Goal: Information Seeking & Learning: Learn about a topic

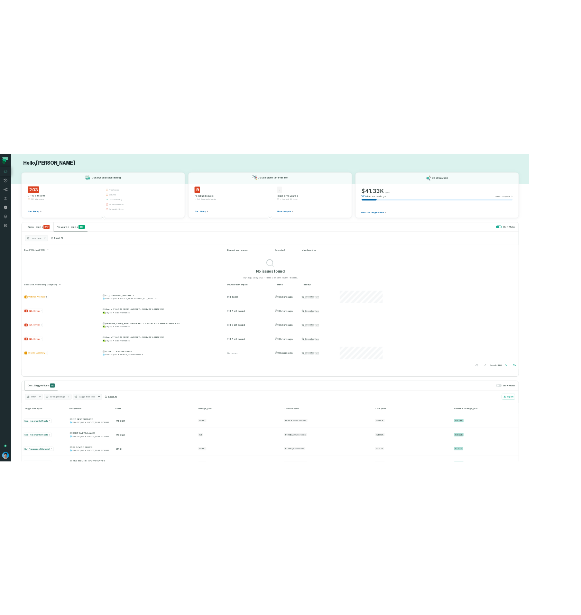
scroll to position [83, 0]
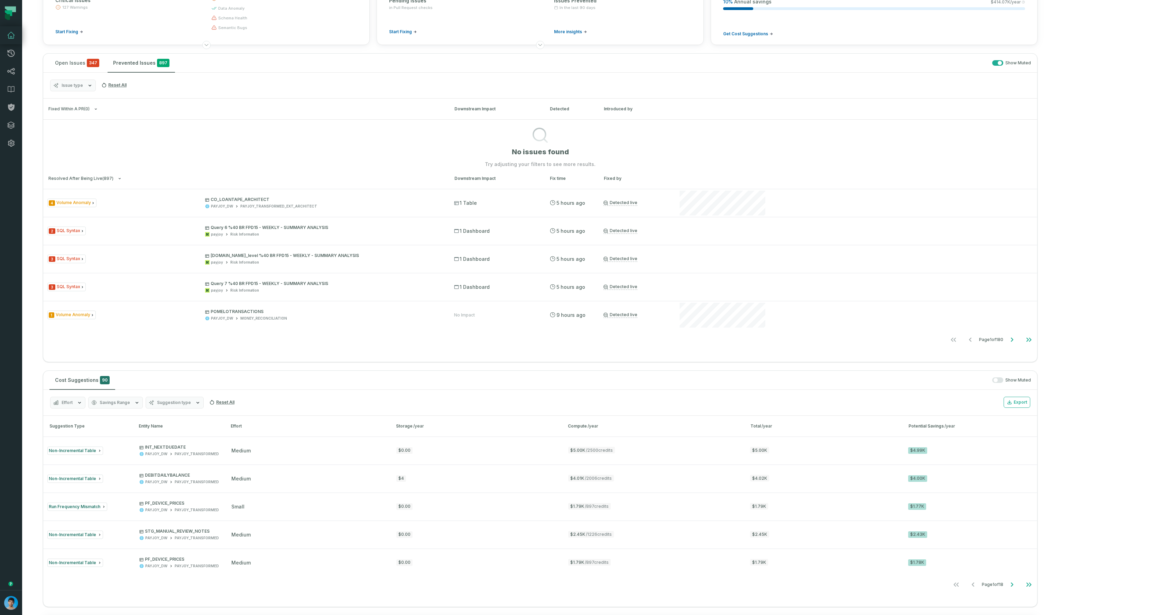
type button "on"
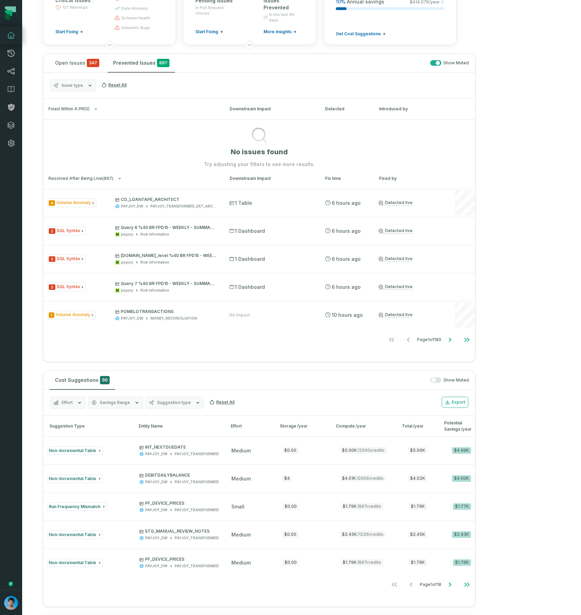
click at [477, 49] on section "Hello, Omri Ildis Data Quality Monitoring 203 Critical Issues 127 Warnings Star…" at bounding box center [249, 439] width 455 height 1045
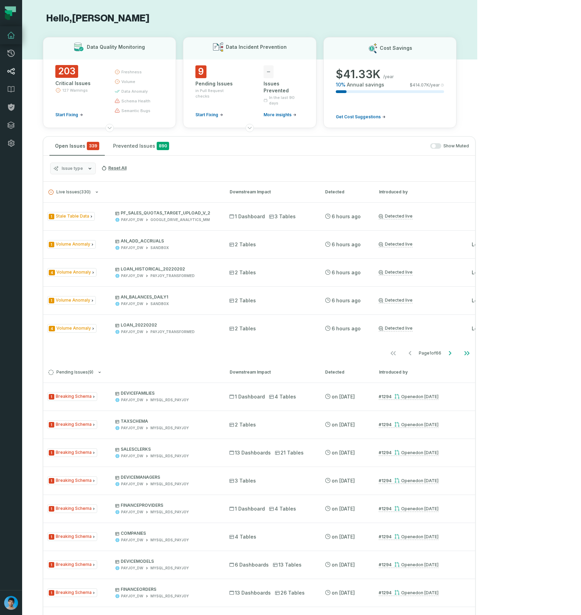
click at [13, 74] on icon at bounding box center [11, 71] width 7 height 6
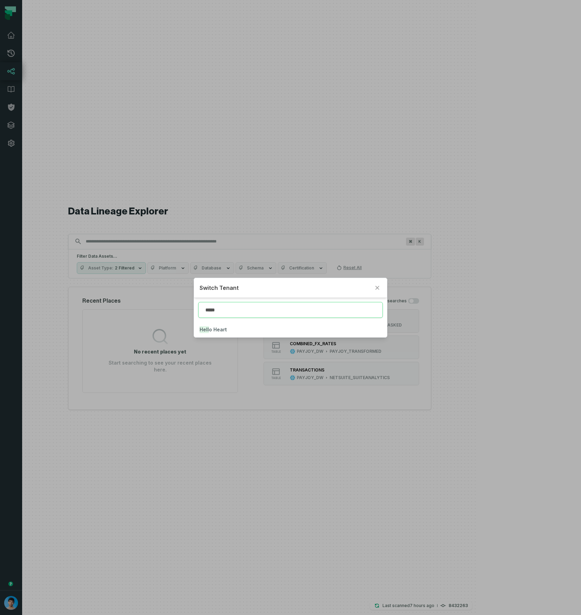
type input "*****"
click button "Hello Heart" at bounding box center [290, 329] width 193 height 15
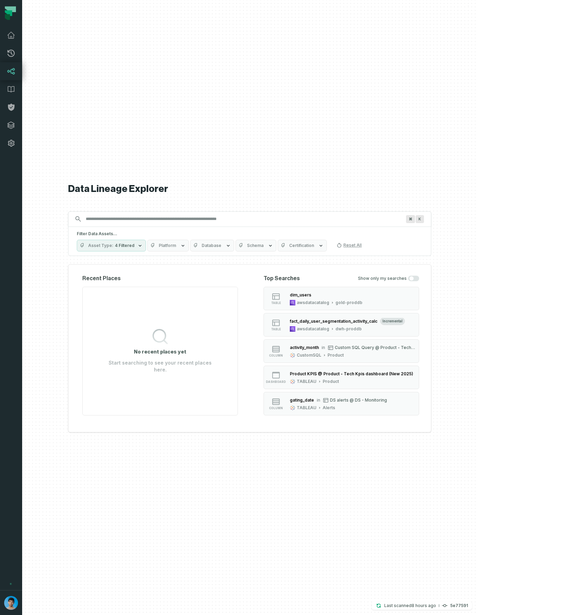
click at [186, 245] on icon "button" at bounding box center [183, 246] width 6 height 6
click at [204, 317] on button "Mongo db" at bounding box center [205, 315] width 6 height 6
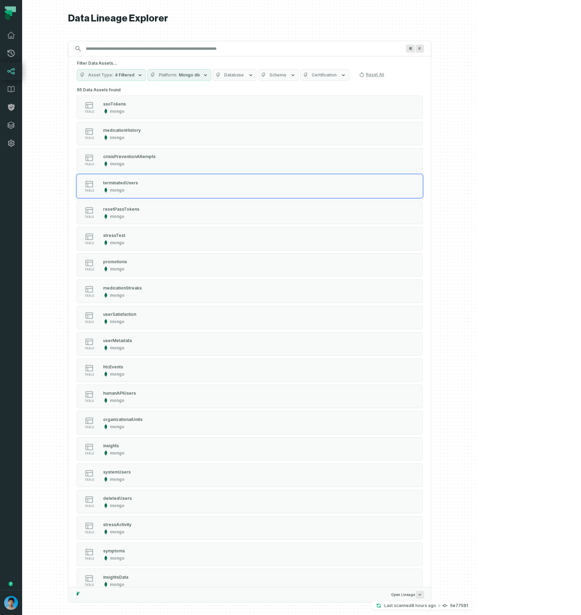
click at [329, 189] on button "table terminatedUsers mongo" at bounding box center [250, 186] width 346 height 24
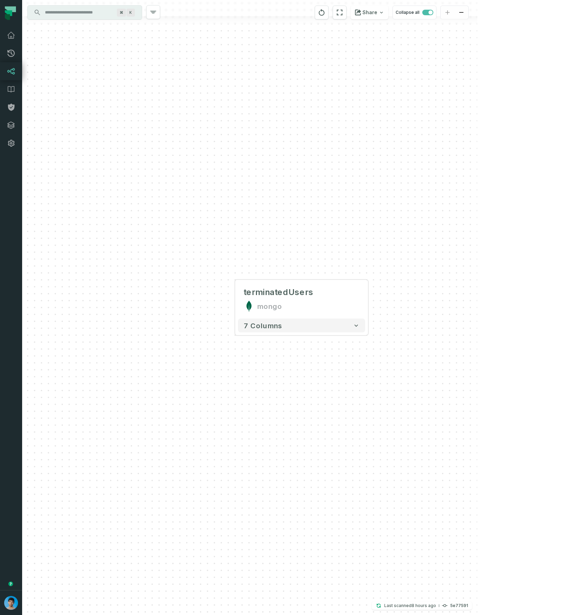
click at [84, 13] on input "Discovery Provider cmdk menu" at bounding box center [78, 12] width 75 height 11
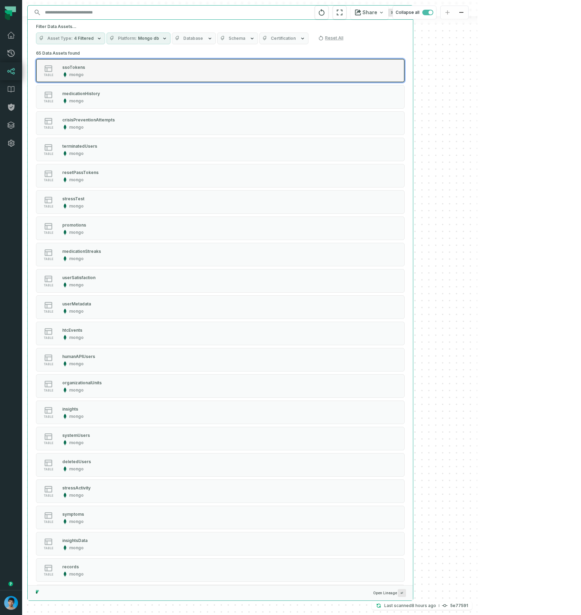
click at [113, 77] on div "table ssoTokens mongo" at bounding box center [123, 71] width 173 height 14
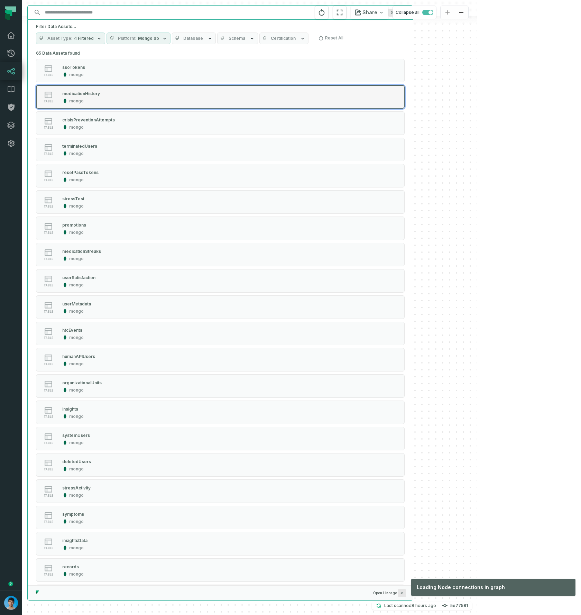
click at [110, 92] on div "table medicationHistory mongo" at bounding box center [123, 97] width 173 height 14
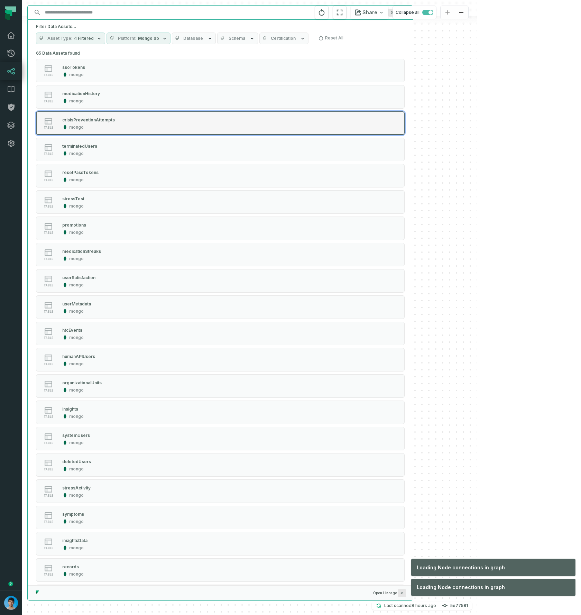
click at [108, 115] on button "table crisisPreventionAttempts mongo" at bounding box center [220, 123] width 369 height 24
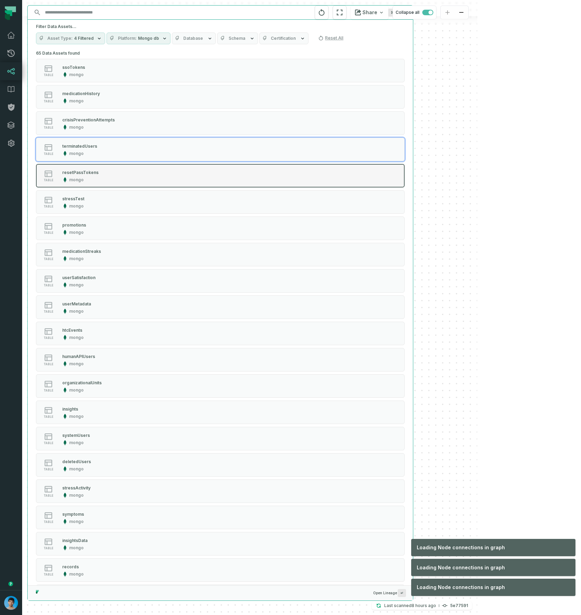
drag, startPoint x: 107, startPoint y: 156, endPoint x: 106, endPoint y: 169, distance: 12.8
click at [106, 156] on button "table terminatedUsers mongo" at bounding box center [220, 150] width 369 height 24
click at [105, 176] on div "table resetPassTokens mongo" at bounding box center [123, 176] width 173 height 14
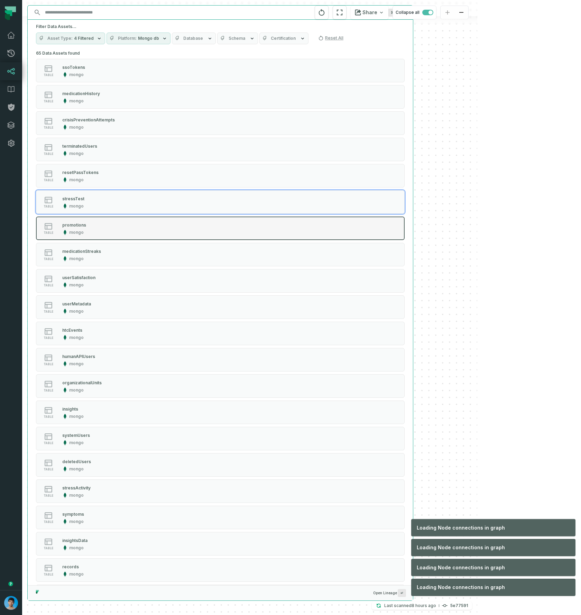
drag, startPoint x: 105, startPoint y: 201, endPoint x: 107, endPoint y: 232, distance: 31.5
click at [105, 201] on div "table stressTest mongo" at bounding box center [123, 202] width 173 height 14
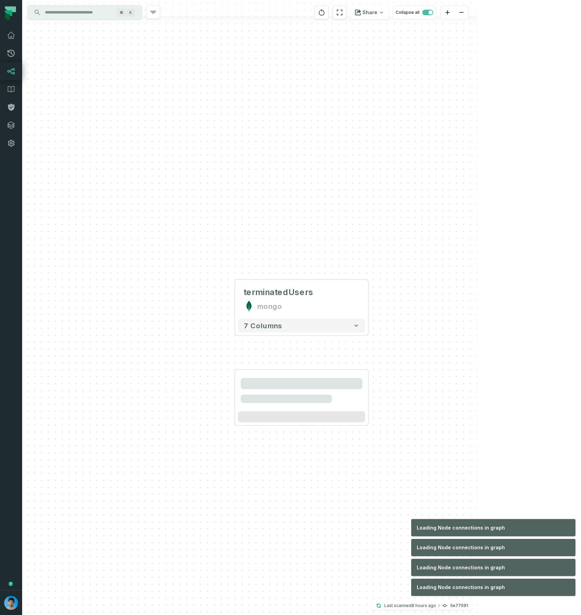
click at [106, 238] on div "terminatedUsers mongo 7 columns" at bounding box center [249, 307] width 455 height 615
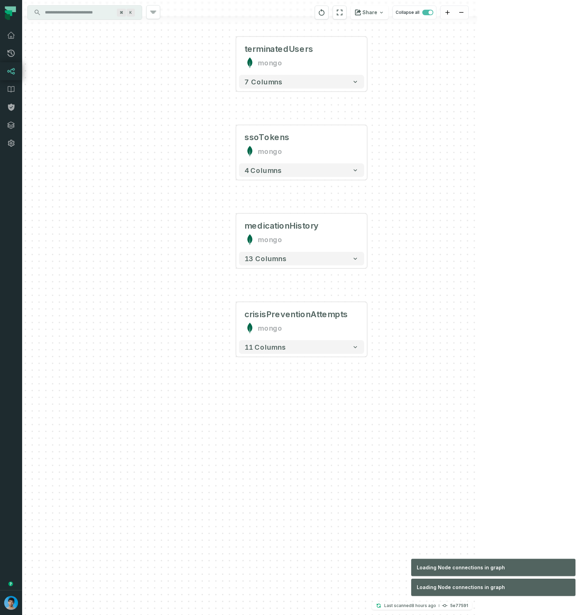
click at [74, 14] on input "Discovery Provider cmdk menu" at bounding box center [78, 12] width 75 height 11
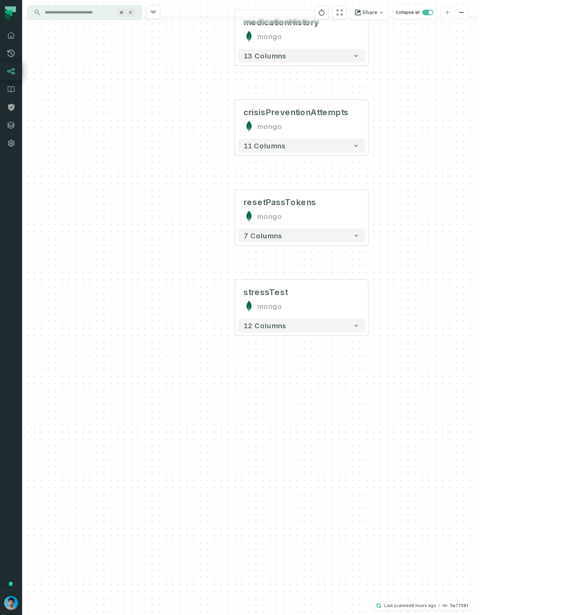
click at [84, 13] on input "Discovery Provider cmdk menu" at bounding box center [78, 12] width 75 height 11
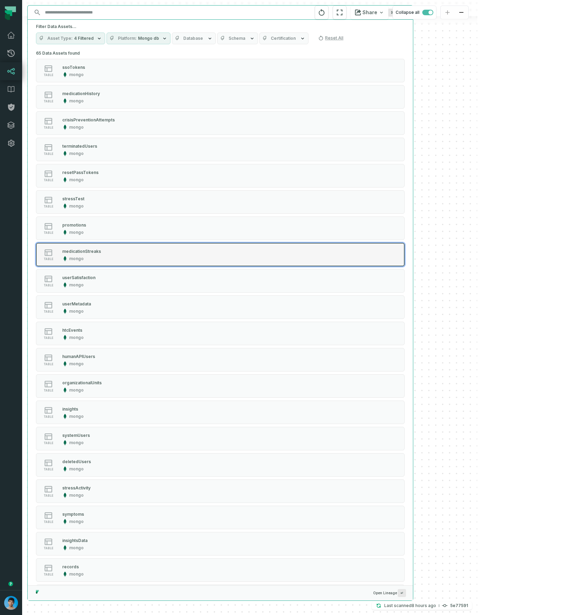
click at [219, 252] on button "table medicationStreaks mongo" at bounding box center [220, 255] width 369 height 24
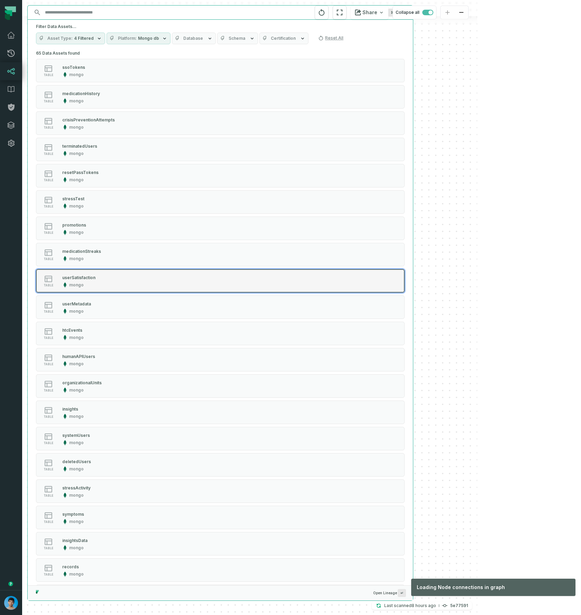
click at [204, 278] on div "table userSatisfaction mongo" at bounding box center [123, 281] width 173 height 14
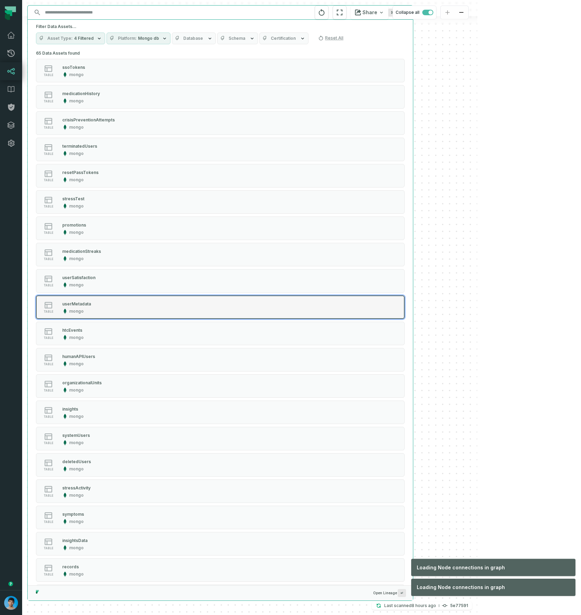
click at [196, 299] on button "table userMetadata mongo" at bounding box center [220, 307] width 369 height 24
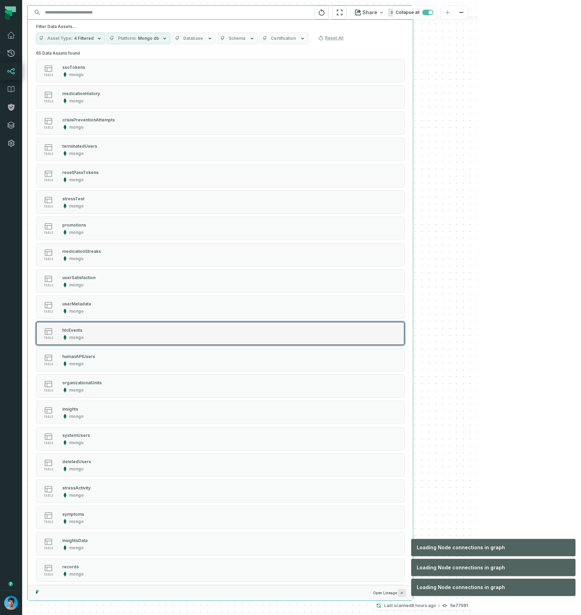
drag, startPoint x: 189, startPoint y: 332, endPoint x: 187, endPoint y: 336, distance: 4.7
click at [189, 332] on div "table htcEvents mongo" at bounding box center [123, 333] width 173 height 14
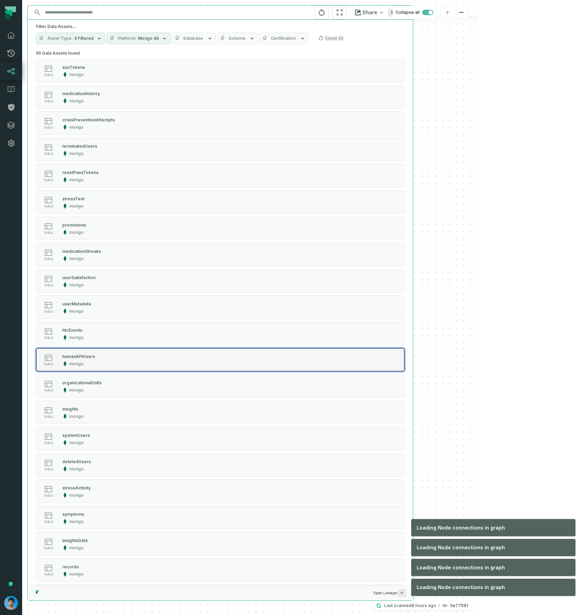
click at [180, 365] on div "table humanAPIUsers mongo" at bounding box center [123, 360] width 173 height 14
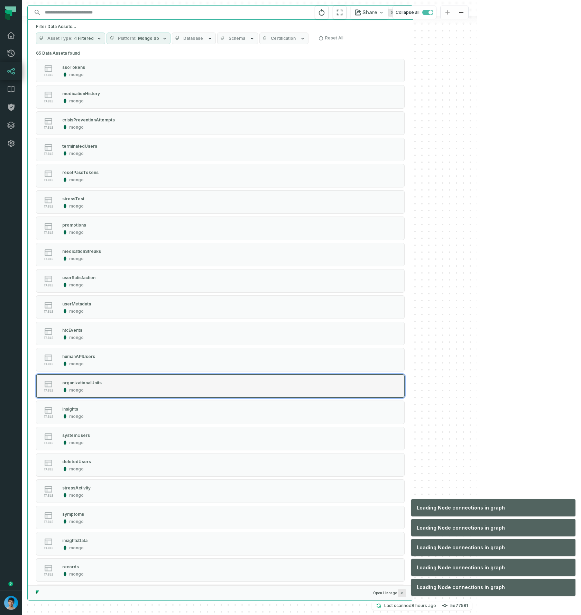
drag, startPoint x: 179, startPoint y: 378, endPoint x: 178, endPoint y: 384, distance: 6.0
click at [179, 378] on button "table organizationalUnits mongo" at bounding box center [220, 386] width 369 height 24
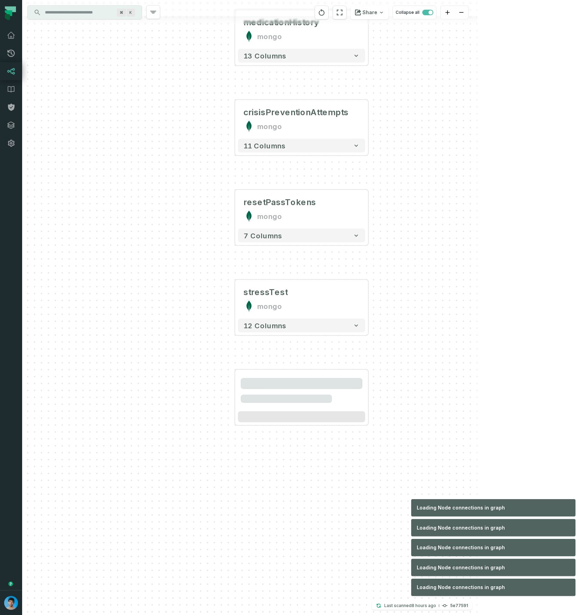
click at [177, 404] on div "terminatedUsers mongo 7 columns ssoTokens mongo 4 columns medicationHistory mon…" at bounding box center [249, 307] width 455 height 615
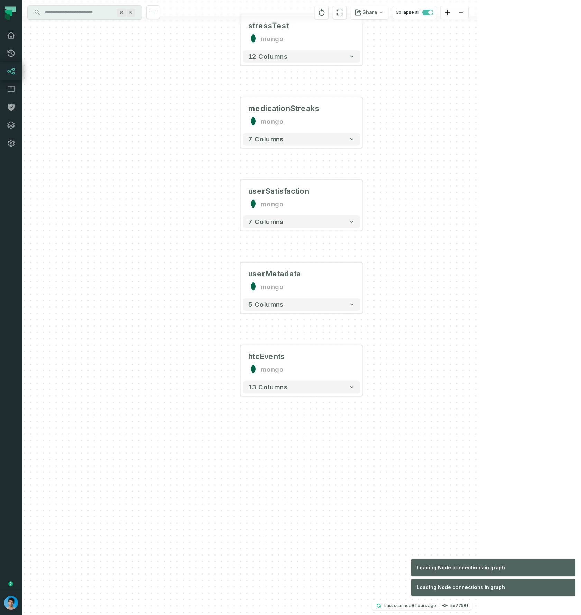
click at [96, 16] on input "Discovery Provider cmdk menu" at bounding box center [78, 12] width 75 height 11
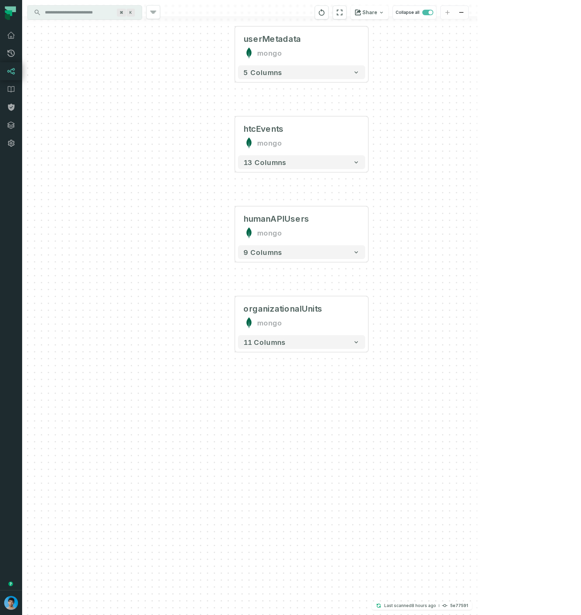
click at [60, 8] on input "Discovery Provider cmdk menu" at bounding box center [78, 12] width 75 height 11
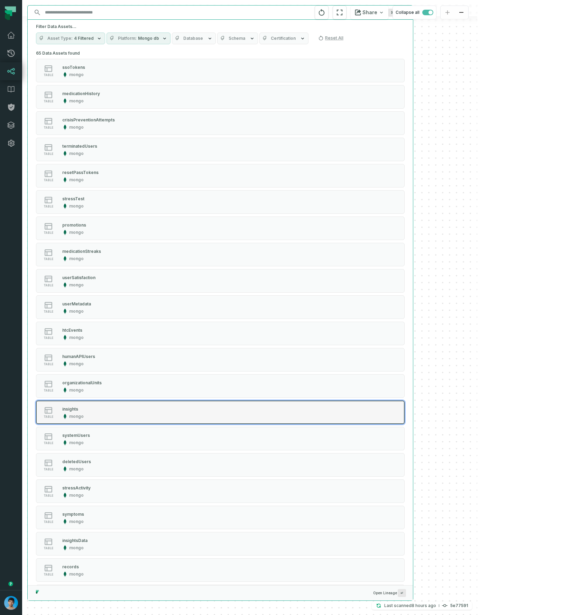
click at [192, 409] on div "table insights mongo" at bounding box center [123, 412] width 173 height 14
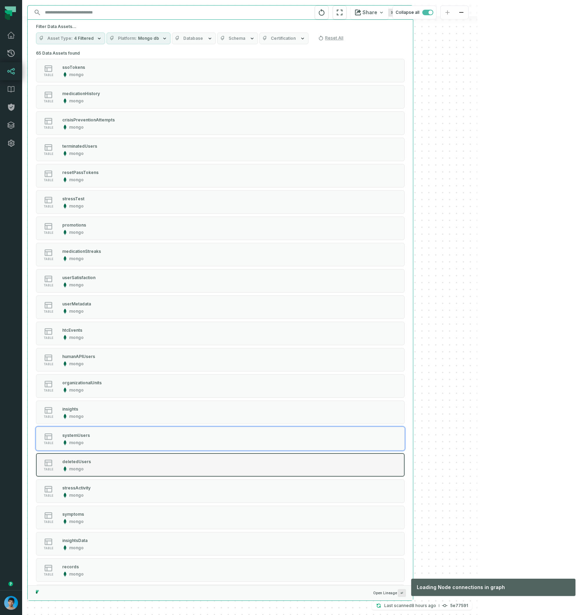
drag, startPoint x: 174, startPoint y: 437, endPoint x: 171, endPoint y: 456, distance: 18.9
click at [174, 437] on div "table systemUsers mongo" at bounding box center [123, 438] width 173 height 14
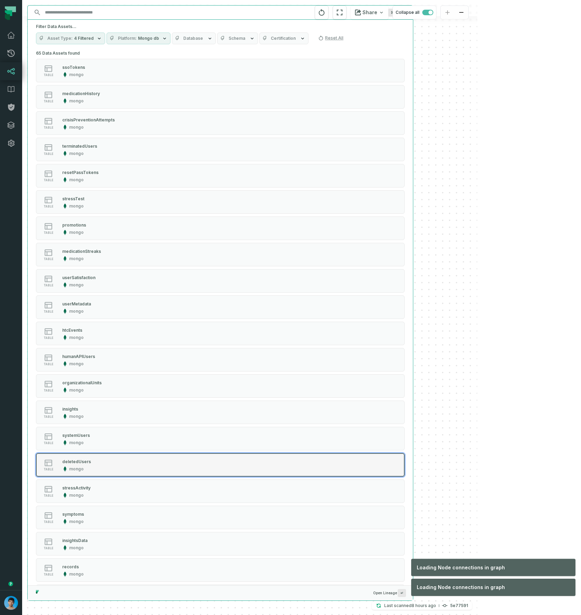
drag, startPoint x: 171, startPoint y: 461, endPoint x: 169, endPoint y: 467, distance: 6.2
click at [170, 461] on div "table deletedUsers mongo" at bounding box center [123, 465] width 173 height 14
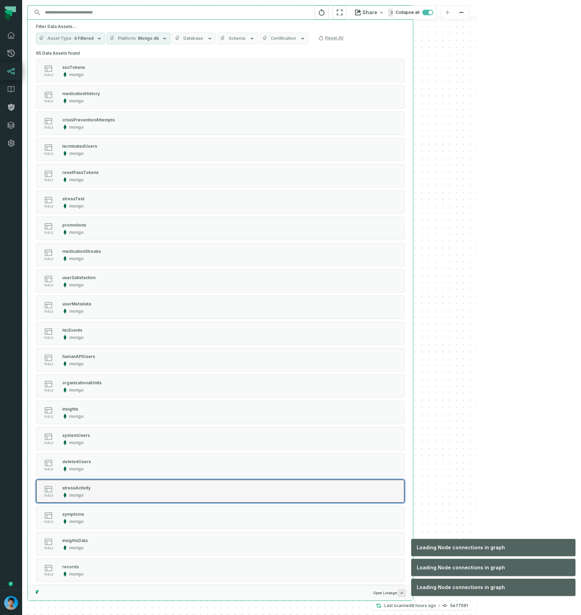
click at [164, 485] on button "table stressActivity mongo" at bounding box center [220, 491] width 369 height 24
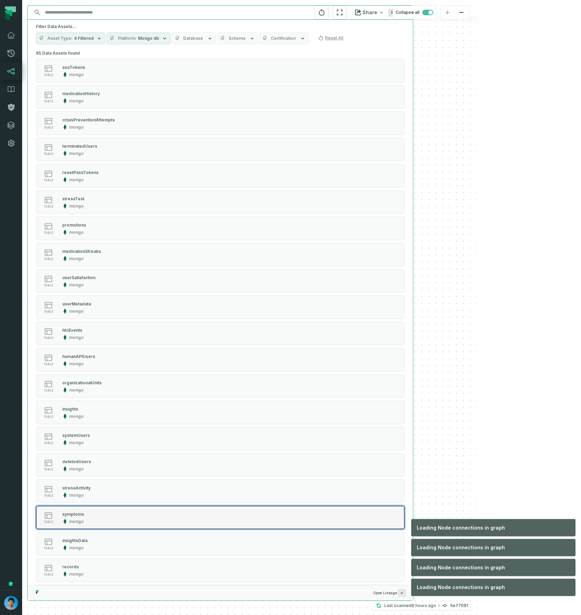
click at [159, 513] on div "table symptoms mongo" at bounding box center [123, 517] width 173 height 14
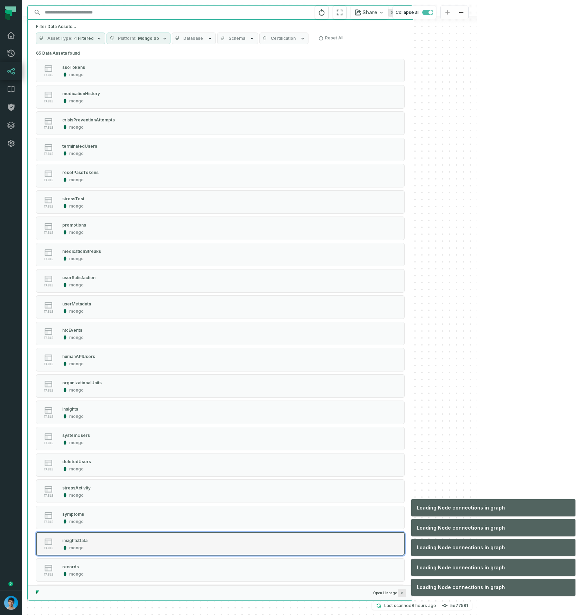
click at [152, 542] on div "table insightsData mongo" at bounding box center [123, 544] width 173 height 14
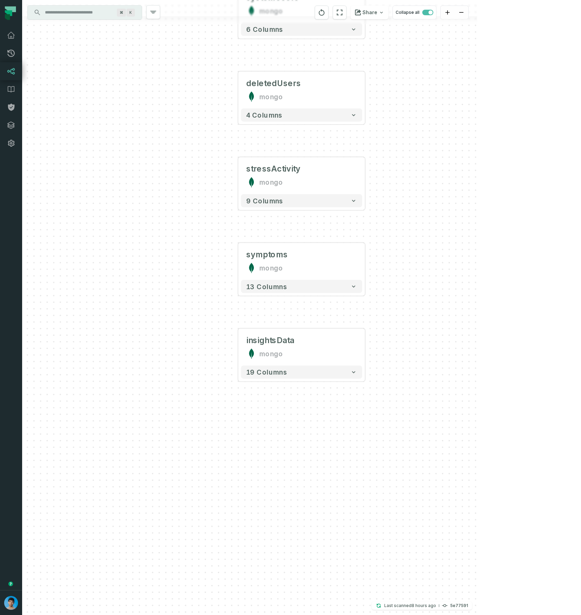
click at [96, 12] on input "Discovery Provider cmdk menu" at bounding box center [78, 12] width 75 height 11
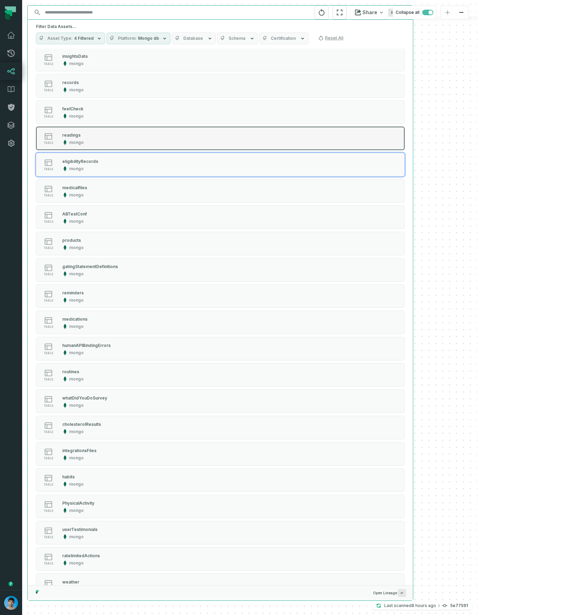
scroll to position [484, 0]
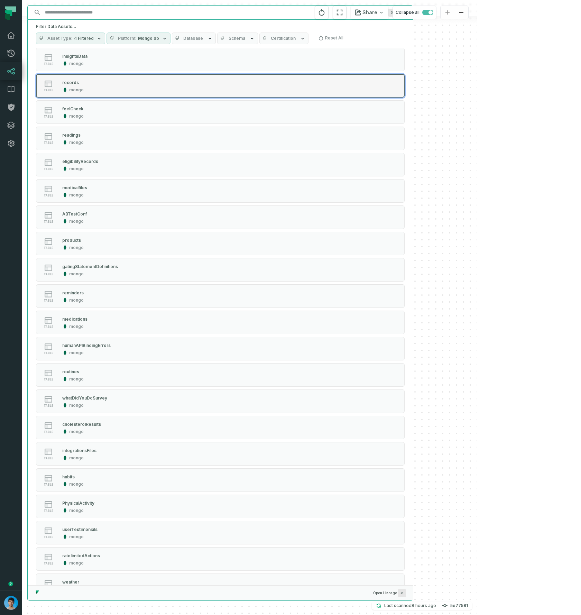
click at [177, 90] on div "table records mongo" at bounding box center [123, 86] width 173 height 14
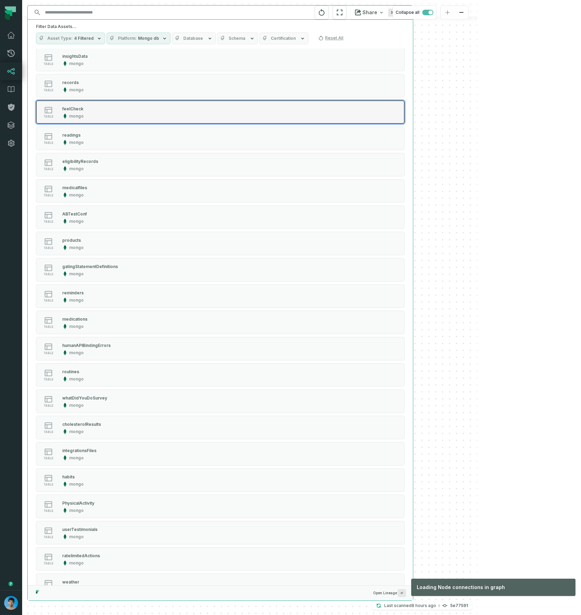
drag, startPoint x: 173, startPoint y: 109, endPoint x: 168, endPoint y: 119, distance: 11.0
click at [172, 109] on div "table feelCheck mongo" at bounding box center [123, 112] width 173 height 14
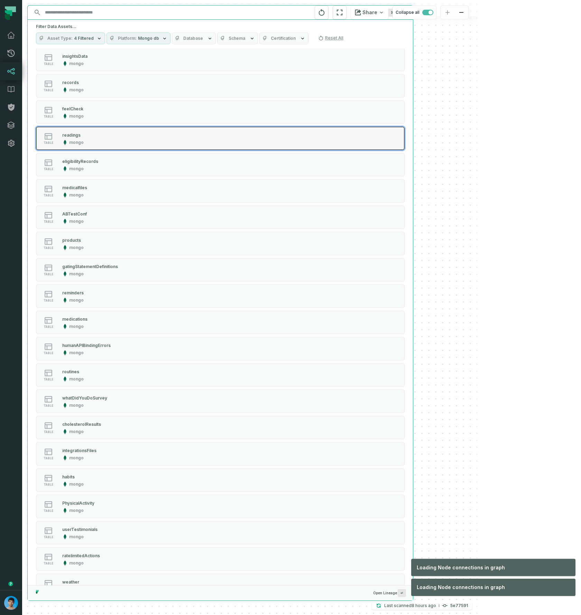
click at [164, 131] on button "table readings mongo" at bounding box center [220, 139] width 369 height 24
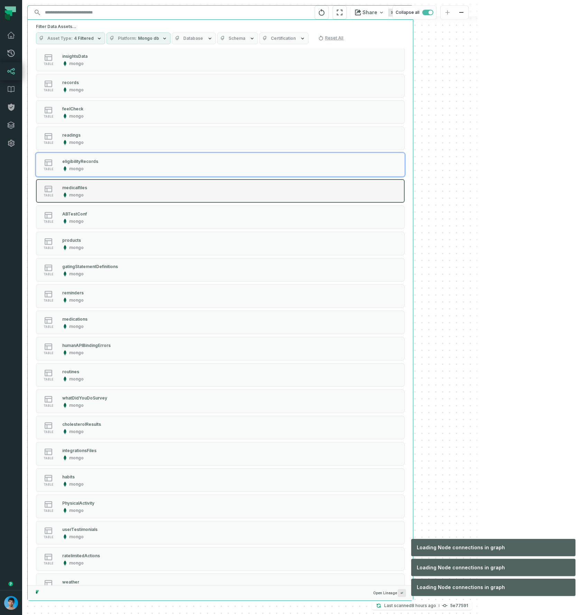
drag, startPoint x: 157, startPoint y: 168, endPoint x: 156, endPoint y: 181, distance: 12.5
click at [157, 168] on div "table eligibilityRecords mongo" at bounding box center [123, 165] width 173 height 14
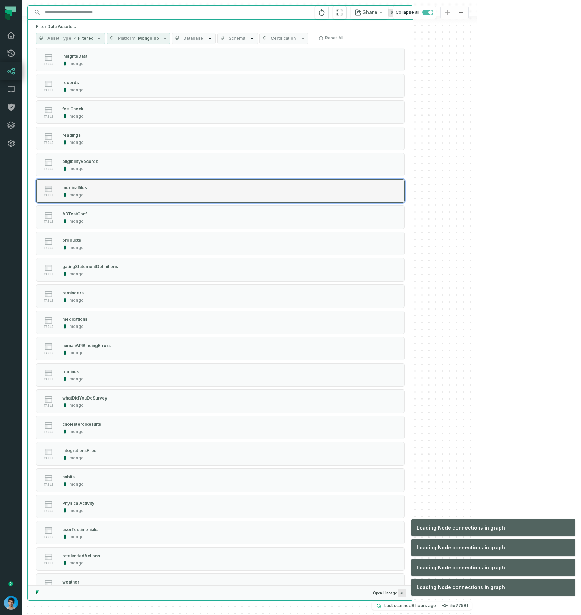
click at [154, 193] on div "table medicalfiles mongo" at bounding box center [123, 191] width 173 height 14
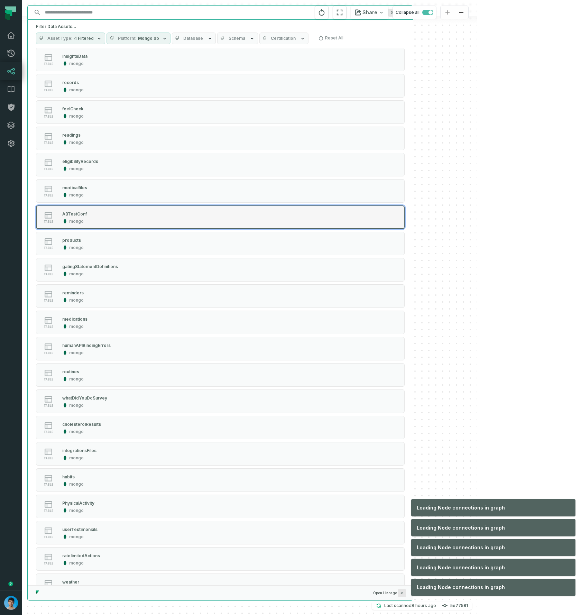
drag, startPoint x: 156, startPoint y: 223, endPoint x: 155, endPoint y: 228, distance: 4.9
click at [156, 225] on button "table ABTestConf mongo" at bounding box center [220, 217] width 369 height 24
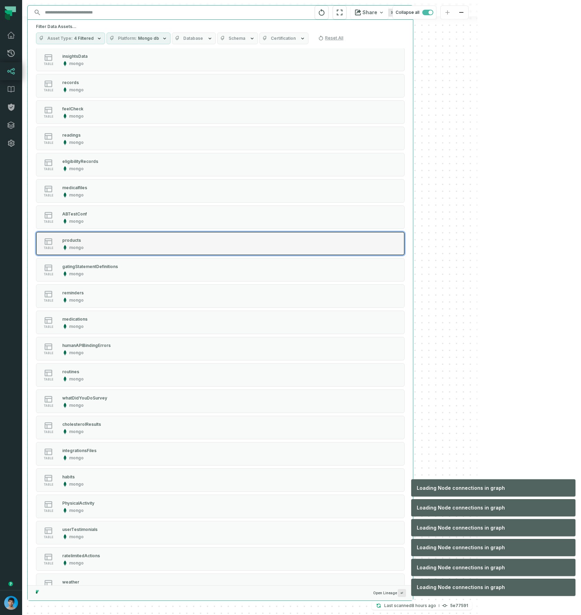
drag, startPoint x: 155, startPoint y: 243, endPoint x: 155, endPoint y: 247, distance: 3.8
click at [155, 243] on div "table products mongo" at bounding box center [123, 243] width 173 height 14
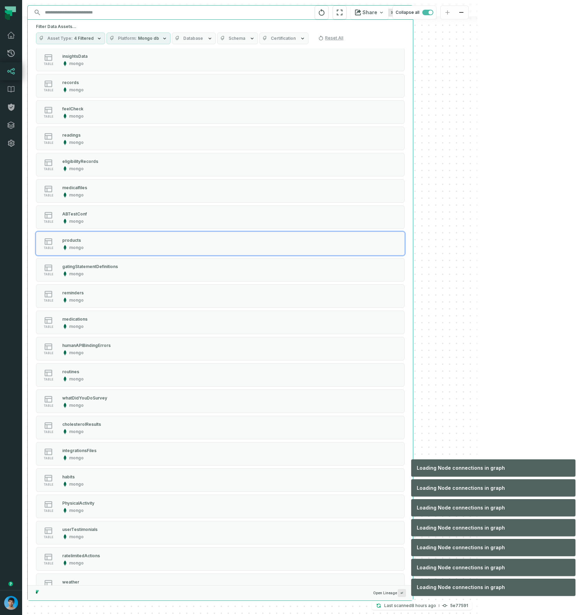
click at [155, 259] on div "terminatedUsers mongo 7 columns ssoTokens mongo 4 columns medicationHistory mon…" at bounding box center [249, 307] width 455 height 615
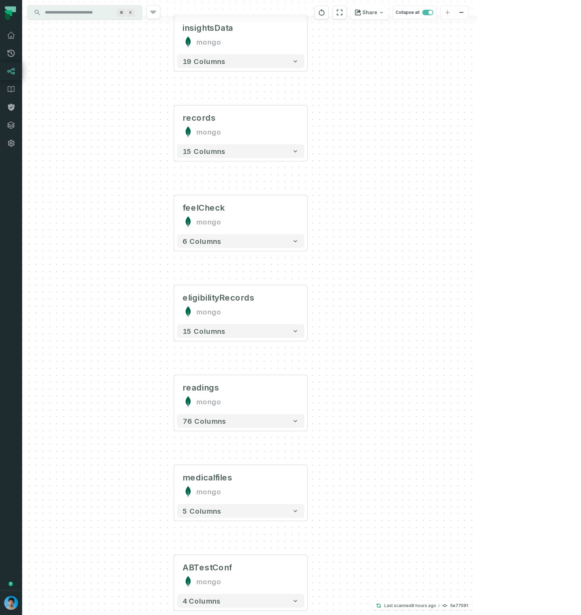
drag, startPoint x: 419, startPoint y: 188, endPoint x: 325, endPoint y: 365, distance: 200.9
click at [355, 522] on div "terminatedUsers mongo 7 columns ssoTokens mongo 4 columns medicationHistory mon…" at bounding box center [249, 307] width 455 height 615
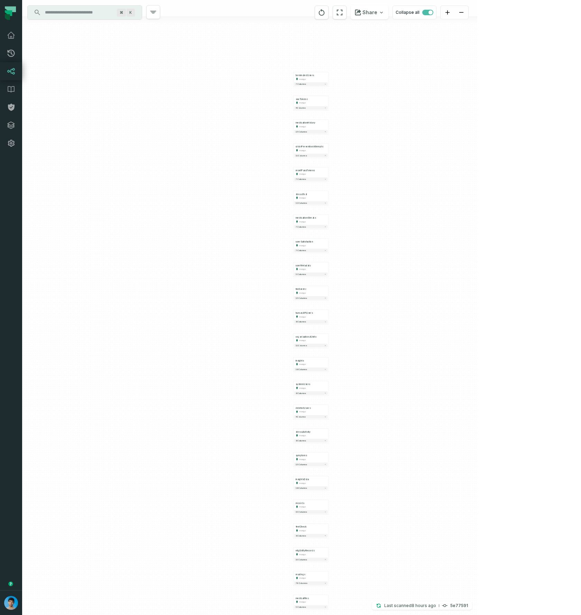
drag, startPoint x: 333, startPoint y: 122, endPoint x: 313, endPoint y: 230, distance: 109.6
click at [339, 344] on div "terminatedUsers mongo 7 columns ssoTokens mongo 4 columns medicationHistory mon…" at bounding box center [249, 307] width 455 height 615
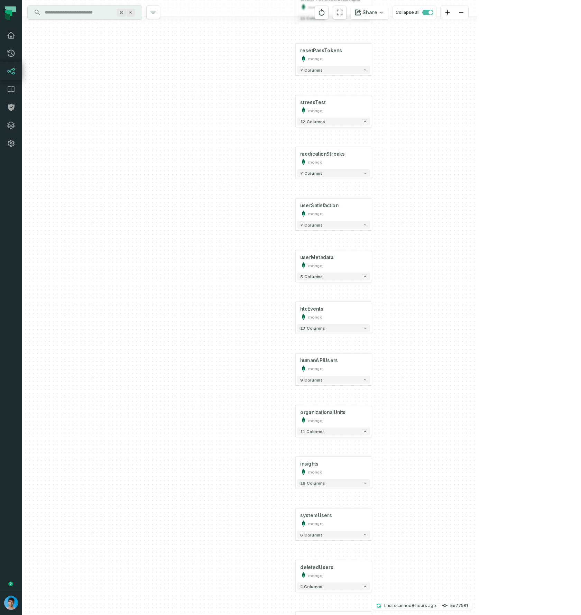
drag, startPoint x: 412, startPoint y: 64, endPoint x: 394, endPoint y: 217, distance: 154.2
click at [395, 218] on div "terminatedUsers mongo 7 columns ssoTokens mongo 4 columns medicationHistory mon…" at bounding box center [249, 307] width 455 height 615
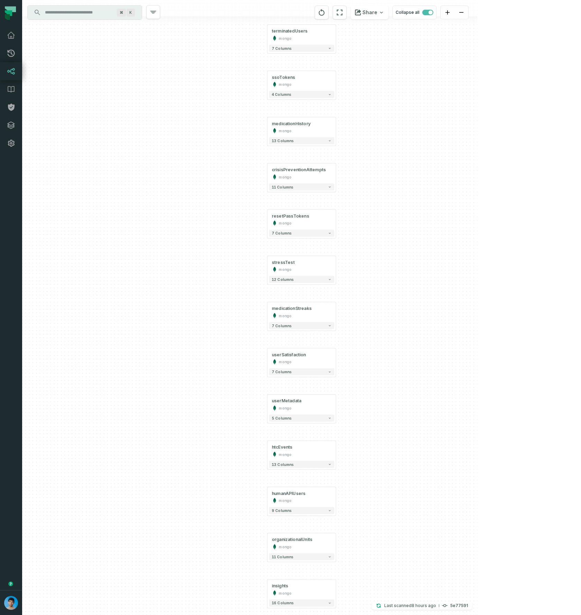
drag, startPoint x: 394, startPoint y: 101, endPoint x: 360, endPoint y: 282, distance: 184.7
click at [360, 282] on div "terminatedUsers mongo 7 columns ssoTokens mongo 4 columns medicationHistory mon…" at bounding box center [249, 307] width 455 height 615
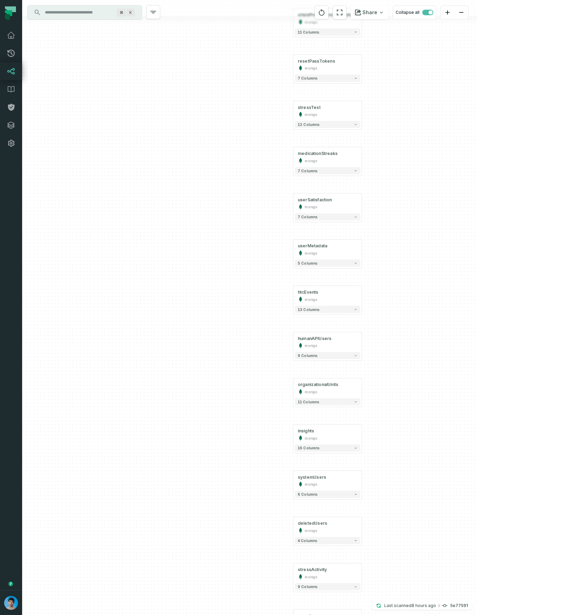
drag, startPoint x: 361, startPoint y: 483, endPoint x: 406, endPoint y: 225, distance: 261.7
click at [406, 225] on div "terminatedUsers mongo 7 columns ssoTokens mongo 4 columns medicationHistory mon…" at bounding box center [249, 307] width 455 height 615
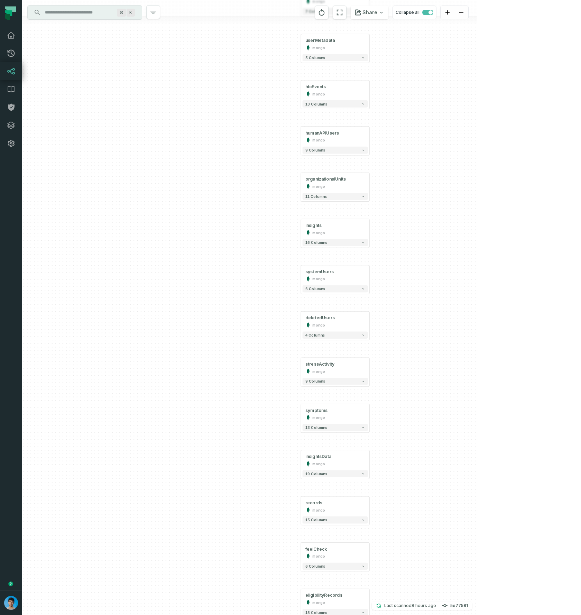
drag, startPoint x: 430, startPoint y: 580, endPoint x: 413, endPoint y: 386, distance: 194.7
click at [435, 353] on div "terminatedUsers mongo 7 columns ssoTokens mongo 4 columns medicationHistory mon…" at bounding box center [249, 307] width 455 height 615
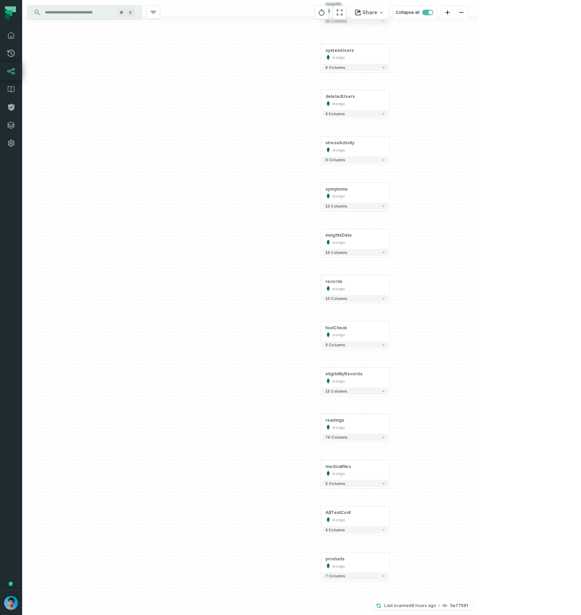
drag, startPoint x: 400, startPoint y: 587, endPoint x: 399, endPoint y: 393, distance: 193.9
click at [415, 375] on div "terminatedUsers mongo 7 columns ssoTokens mongo 4 columns medicationHistory mon…" at bounding box center [249, 307] width 455 height 615
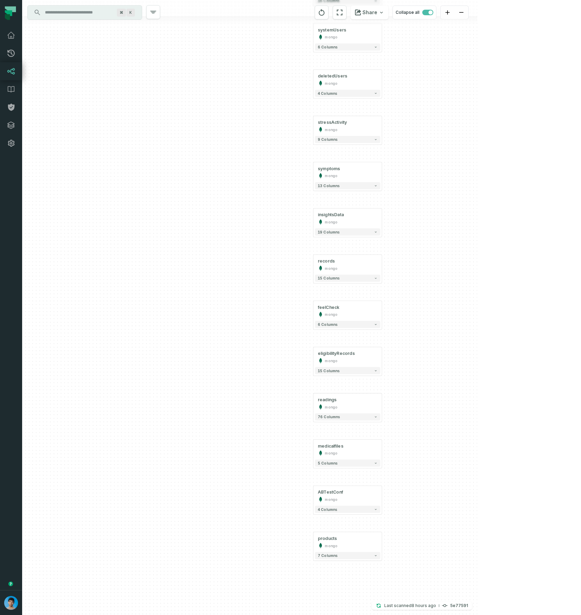
click at [76, 14] on input "Discovery Provider cmdk menu" at bounding box center [78, 12] width 75 height 11
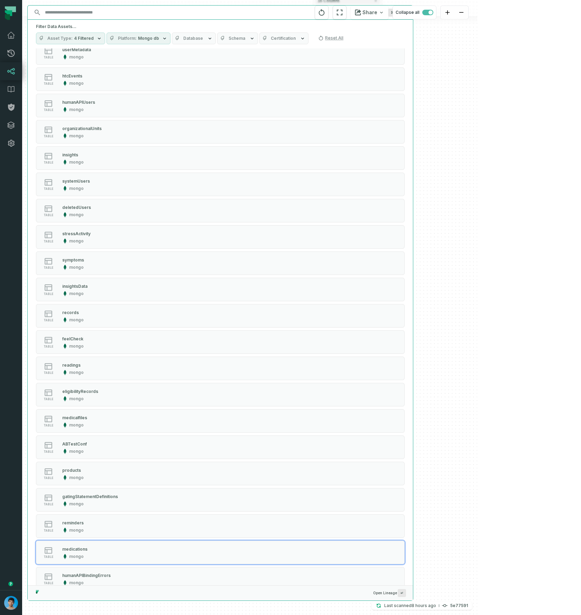
scroll to position [1188, 0]
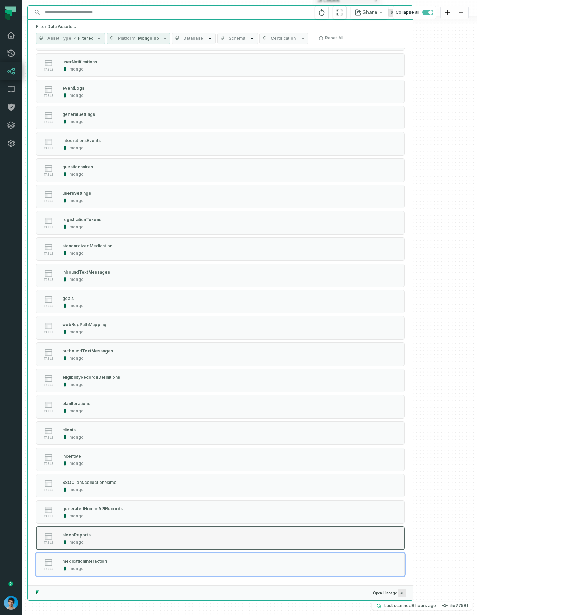
drag, startPoint x: 177, startPoint y: 560, endPoint x: 162, endPoint y: 540, distance: 24.6
click at [177, 559] on div "table medicationInteraction mongo" at bounding box center [123, 564] width 173 height 14
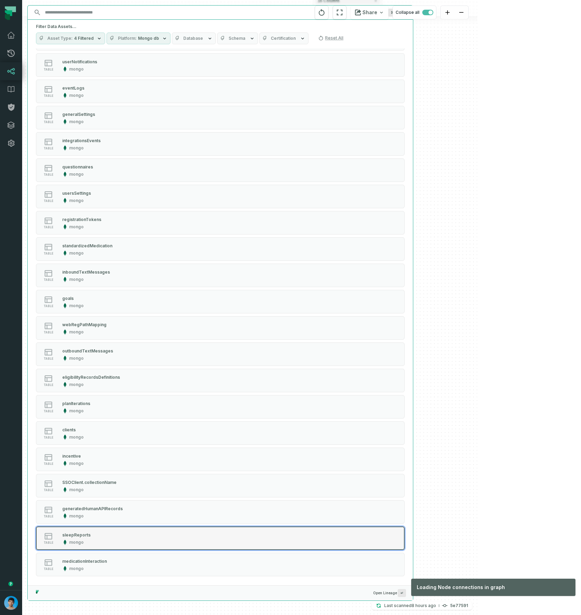
drag, startPoint x: 159, startPoint y: 535, endPoint x: 158, endPoint y: 530, distance: 6.1
click at [159, 536] on div "table sleepReports mongo" at bounding box center [123, 538] width 173 height 14
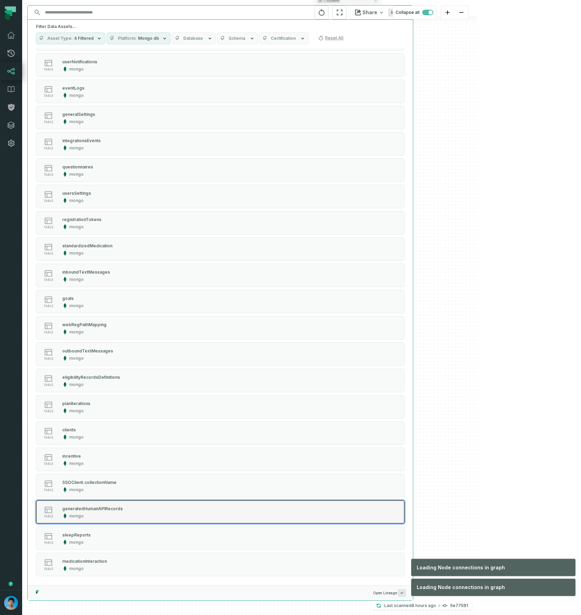
click at [154, 514] on div "table generatedHumanAPIRecords mongo" at bounding box center [123, 512] width 173 height 14
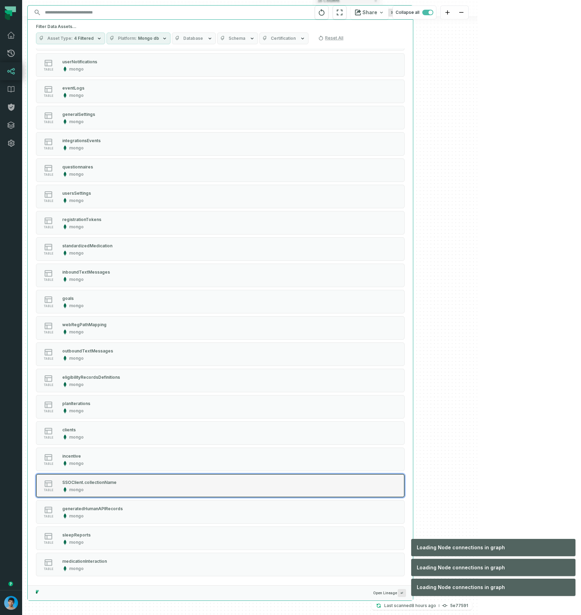
click at [153, 494] on button "table SSOClient.collectionName mongo" at bounding box center [220, 486] width 369 height 24
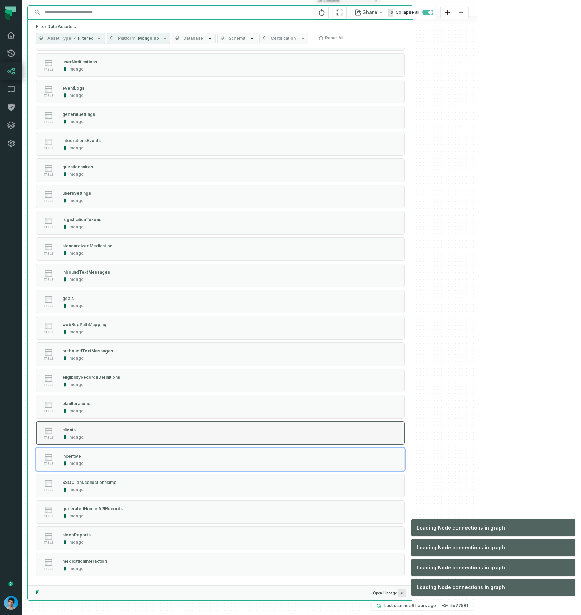
drag, startPoint x: 142, startPoint y: 462, endPoint x: 142, endPoint y: 441, distance: 20.1
click at [142, 462] on div "table incentive mongo" at bounding box center [123, 459] width 173 height 14
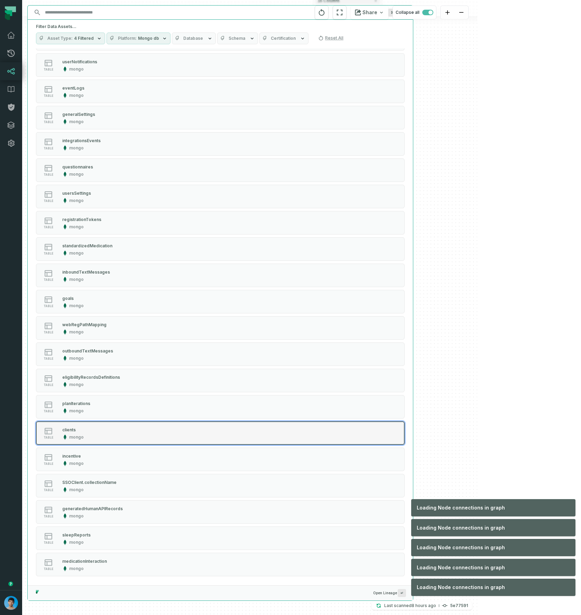
click at [142, 436] on div "table clients mongo" at bounding box center [123, 433] width 173 height 14
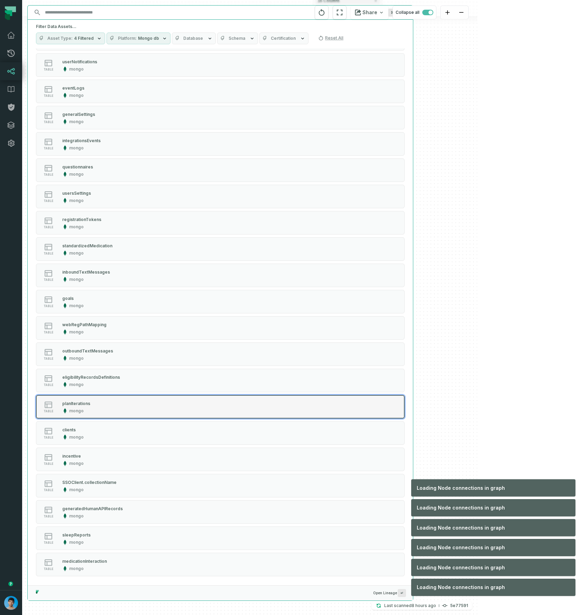
click at [140, 406] on div "table planIterations mongo" at bounding box center [123, 407] width 173 height 14
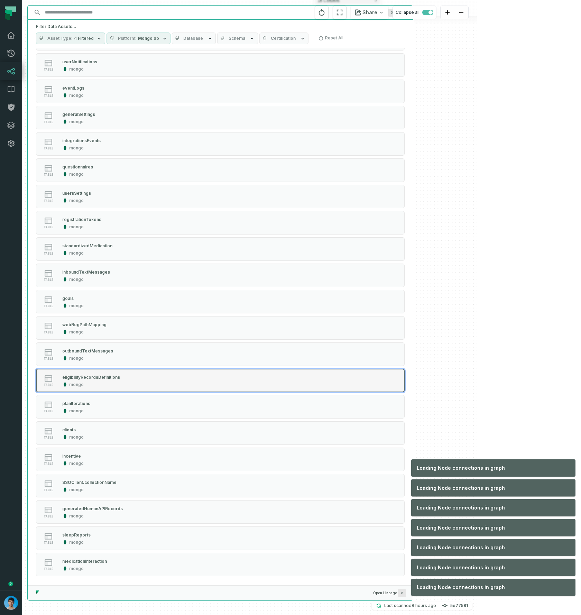
click at [140, 375] on div "table eligibilityRecordsDefinitions mongo" at bounding box center [123, 380] width 173 height 14
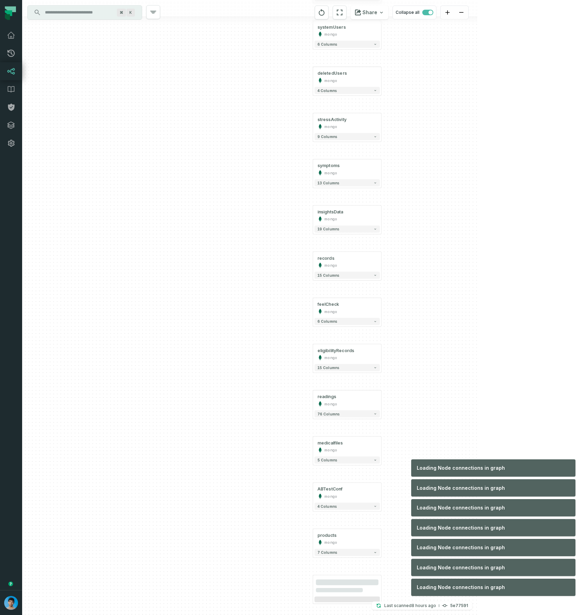
click at [141, 360] on div "terminatedUsers mongo 7 columns ssoTokens mongo 4 columns medicationHistory mon…" at bounding box center [249, 307] width 455 height 615
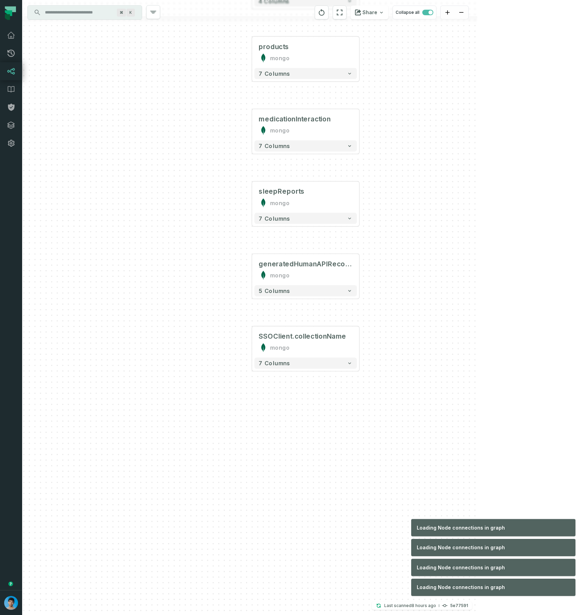
click at [84, 13] on input "Discovery Provider cmdk menu" at bounding box center [78, 12] width 75 height 11
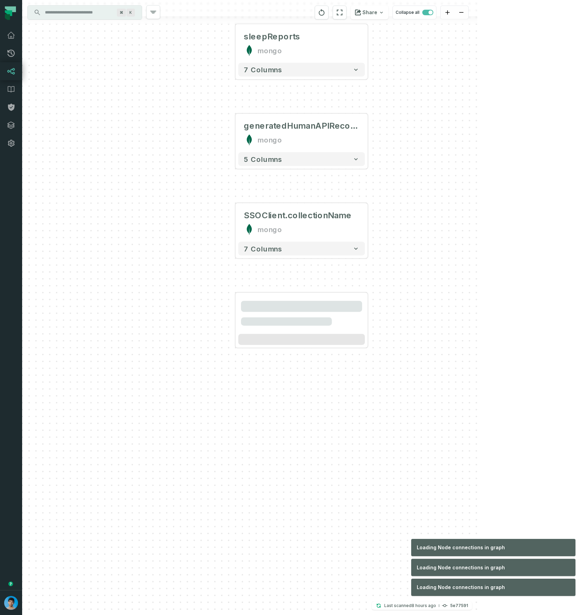
click at [84, 13] on input "Discovery Provider cmdk menu" at bounding box center [78, 12] width 75 height 11
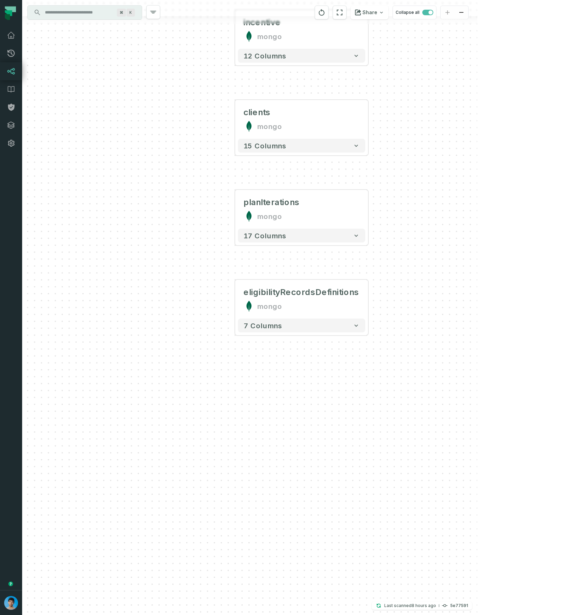
click at [103, 12] on input "Discovery Provider cmdk menu" at bounding box center [78, 12] width 75 height 11
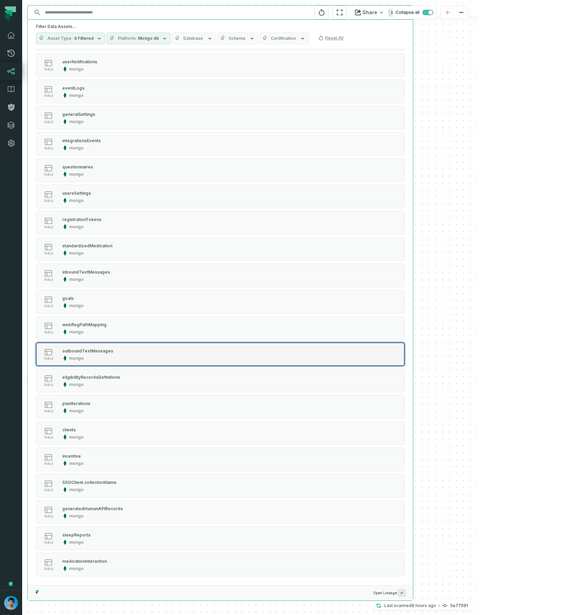
drag, startPoint x: 277, startPoint y: 348, endPoint x: 275, endPoint y: 344, distance: 3.9
click at [277, 348] on button "table outboundTextMessages mongo" at bounding box center [220, 354] width 369 height 24
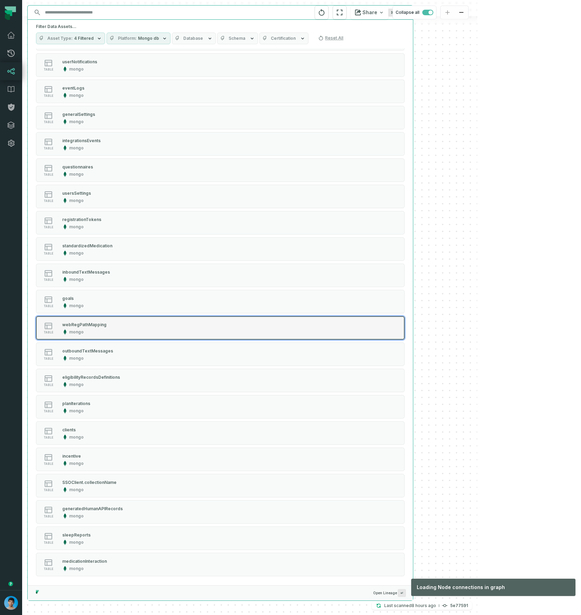
click at [272, 327] on button "table webRegPathMapping mongo" at bounding box center [220, 328] width 369 height 24
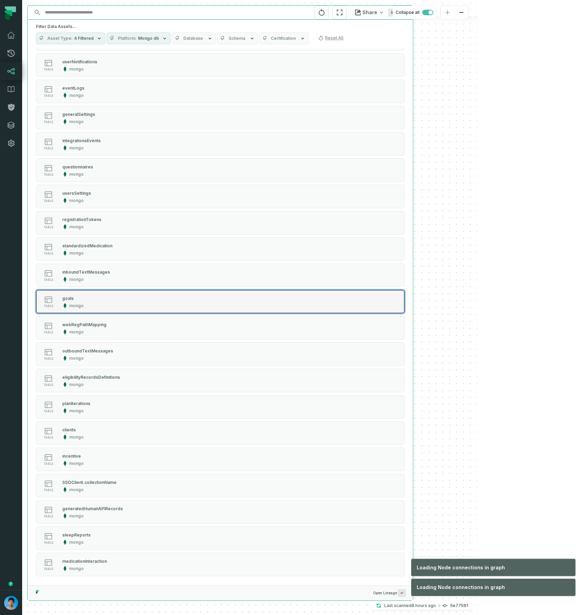
drag, startPoint x: 270, startPoint y: 306, endPoint x: 270, endPoint y: 302, distance: 3.8
click at [270, 306] on button "table goals mongo" at bounding box center [220, 302] width 369 height 24
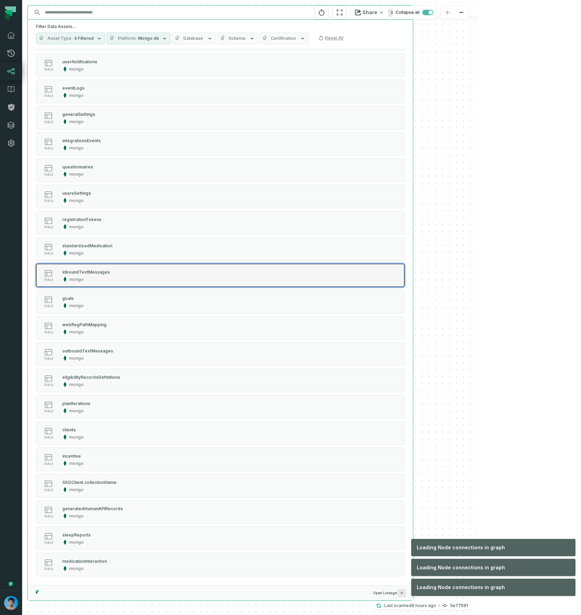
click at [268, 266] on button "table inboundTextMessages mongo" at bounding box center [220, 275] width 369 height 24
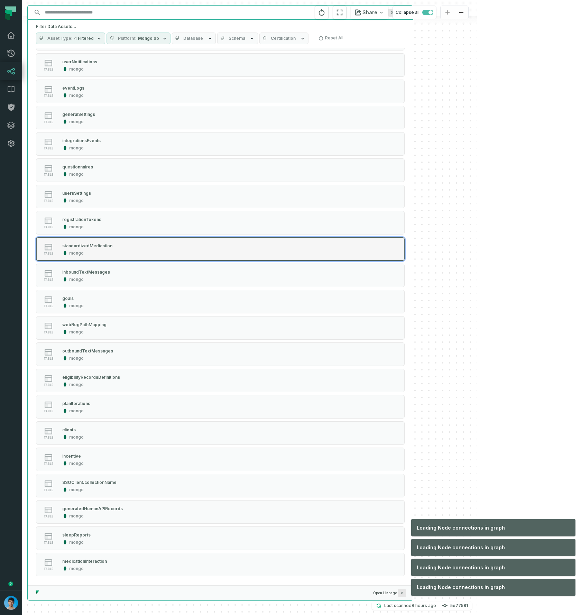
drag, startPoint x: 270, startPoint y: 249, endPoint x: 270, endPoint y: 241, distance: 8.6
click at [270, 249] on button "table standardizedMedication mongo" at bounding box center [220, 249] width 369 height 24
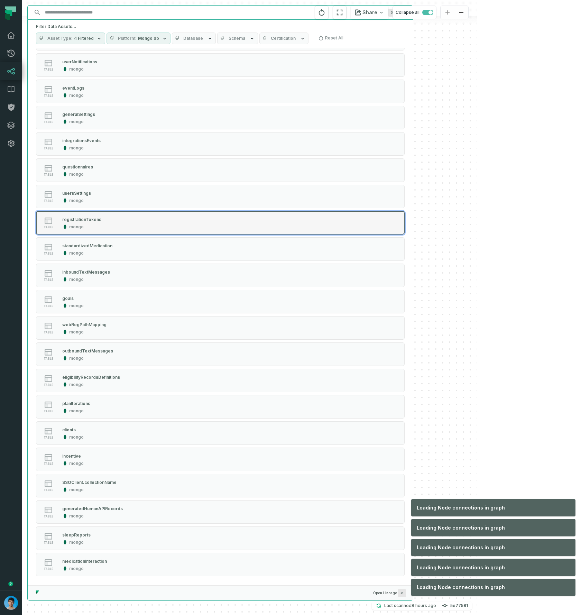
click at [268, 226] on button "table registrationTokens mongo" at bounding box center [220, 223] width 369 height 24
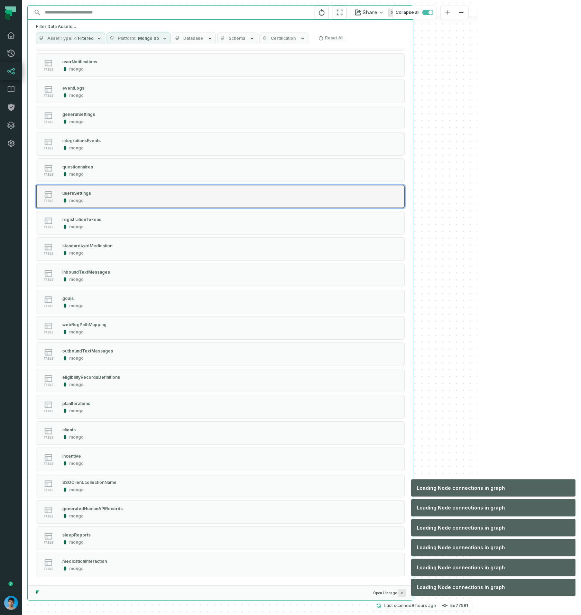
click at [280, 193] on button "table usersSettings mongo" at bounding box center [220, 197] width 369 height 24
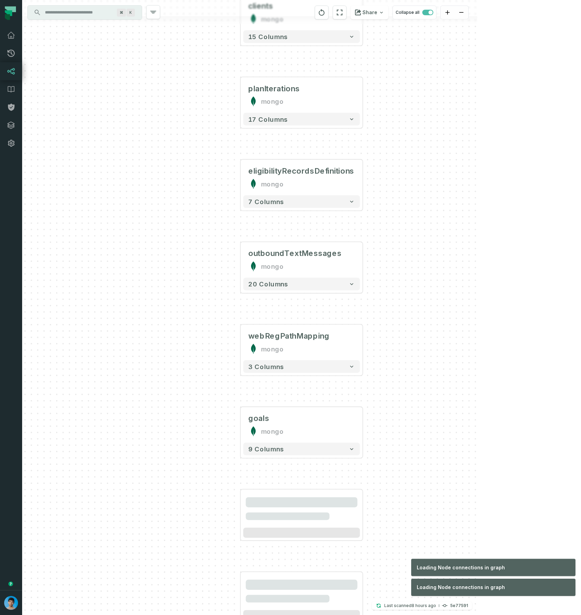
drag, startPoint x: 66, startPoint y: 12, endPoint x: 110, endPoint y: 19, distance: 45.1
click at [66, 12] on input "Discovery Provider cmdk menu" at bounding box center [78, 12] width 75 height 11
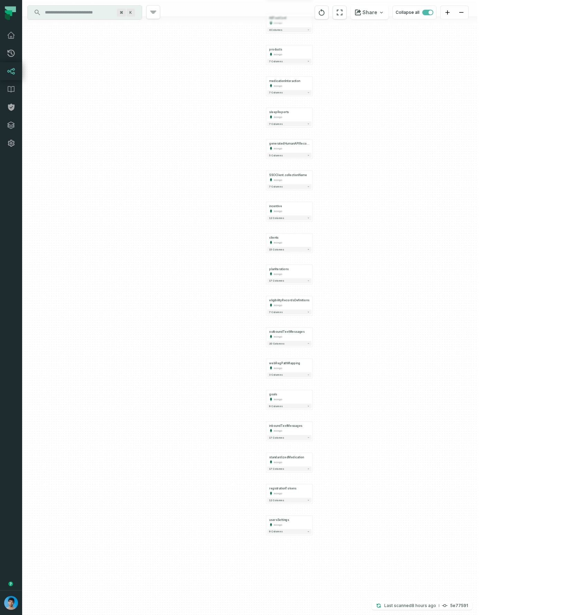
drag, startPoint x: 486, startPoint y: 206, endPoint x: 340, endPoint y: 505, distance: 333.2
click at [341, 505] on div "terminatedUsers mongo 7 columns ssoTokens mongo 4 columns medicationHistory mon…" at bounding box center [249, 307] width 455 height 615
drag, startPoint x: 339, startPoint y: 87, endPoint x: 329, endPoint y: 362, distance: 274.7
click at [345, 347] on div "terminatedUsers mongo 7 columns ssoTokens mongo 4 columns medicationHistory mon…" at bounding box center [249, 307] width 455 height 615
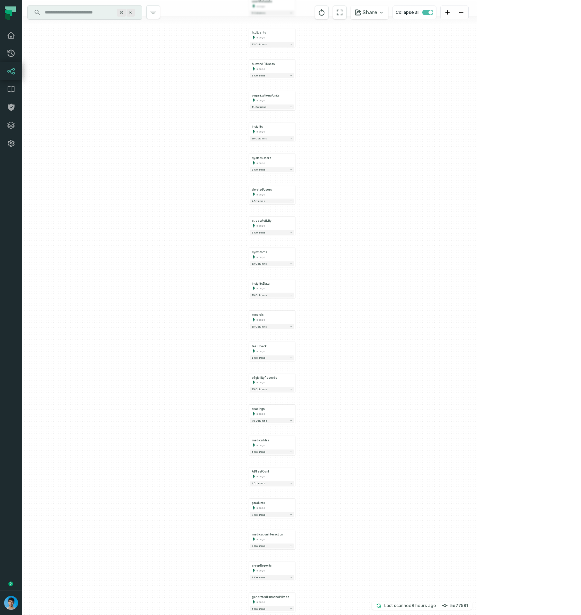
drag, startPoint x: 386, startPoint y: 93, endPoint x: 351, endPoint y: 256, distance: 167.3
click at [370, 254] on div "terminatedUsers mongo 7 columns ssoTokens mongo 4 columns medicationHistory mon…" at bounding box center [249, 307] width 455 height 615
click at [291, 253] on button "+" at bounding box center [291, 252] width 4 height 4
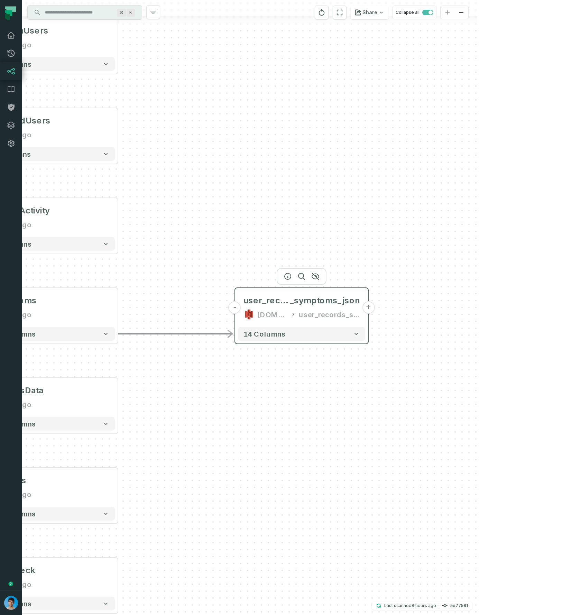
click at [369, 308] on button "+" at bounding box center [368, 307] width 12 height 12
click at [367, 309] on button "+" at bounding box center [368, 307] width 12 height 12
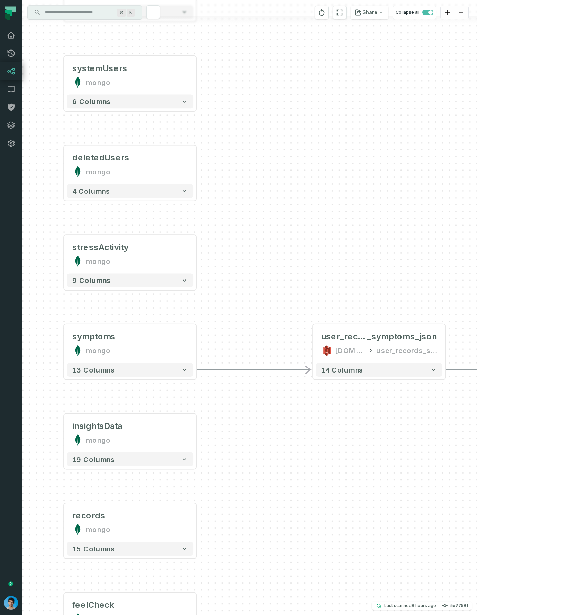
drag, startPoint x: 334, startPoint y: 392, endPoint x: 652, endPoint y: 448, distance: 323.2
click at [580, 448] on html "Pull Requests Dashboard Lineage Data Catalog Policies Integrations Settings Omr…" at bounding box center [290, 307] width 581 height 615
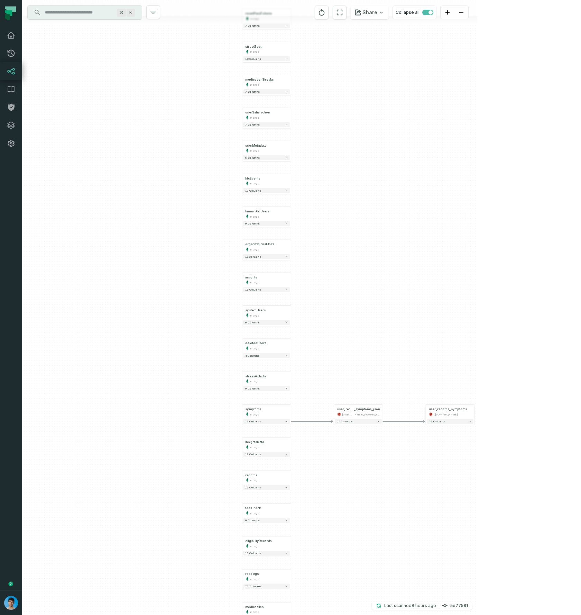
drag, startPoint x: 315, startPoint y: 554, endPoint x: 318, endPoint y: 422, distance: 132.8
click at [318, 421] on div "- user_records_symptoms [DOMAIN_NAME] + 22 columns - user_records _symptoms_jso…" at bounding box center [249, 307] width 455 height 615
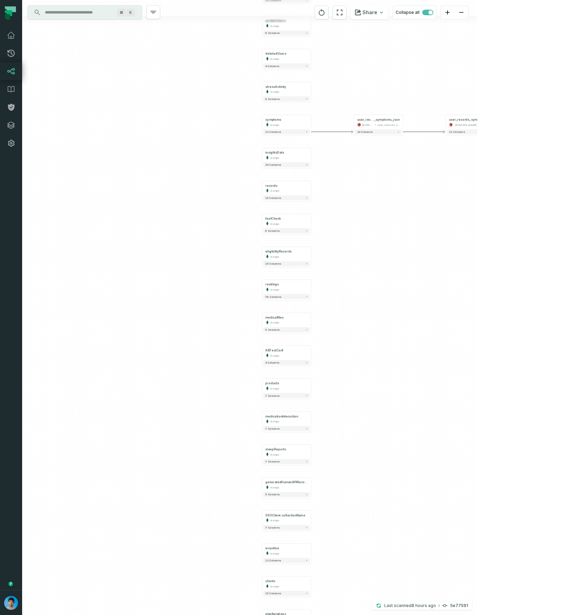
drag, startPoint x: 364, startPoint y: 524, endPoint x: 364, endPoint y: 380, distance: 143.5
click at [374, 365] on div "- user_records_symptoms [DOMAIN_NAME] + 22 columns - user_records _symptoms_jso…" at bounding box center [249, 307] width 455 height 615
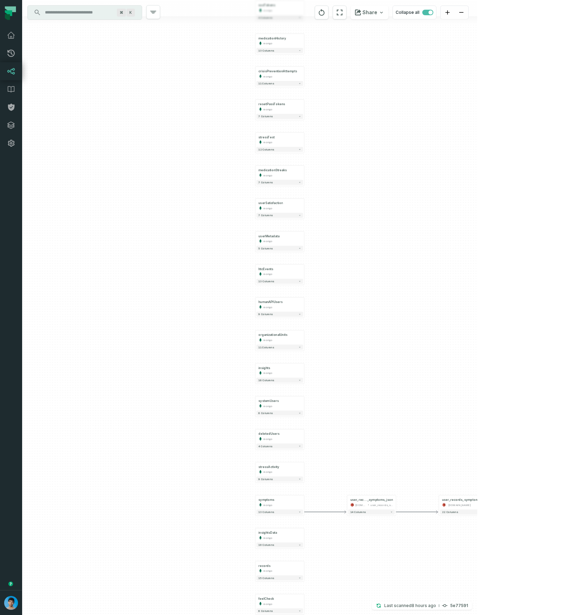
drag, startPoint x: 343, startPoint y: 235, endPoint x: 306, endPoint y: 551, distance: 318.1
click at [333, 612] on div "- user_records_symptoms [DOMAIN_NAME] + 22 columns - user_records _symptoms_jso…" at bounding box center [249, 307] width 455 height 615
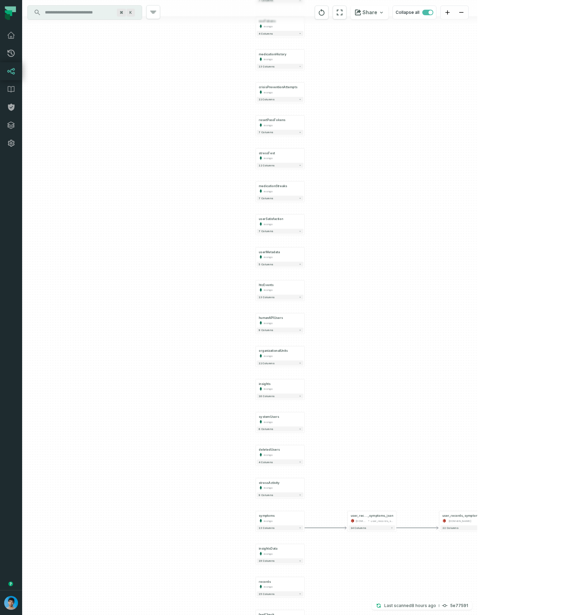
drag, startPoint x: 346, startPoint y: 156, endPoint x: 323, endPoint y: 317, distance: 163.0
click at [325, 318] on div "- user_records_symptoms [DOMAIN_NAME] + 22 columns - user_records _symptoms_jso…" at bounding box center [249, 307] width 455 height 615
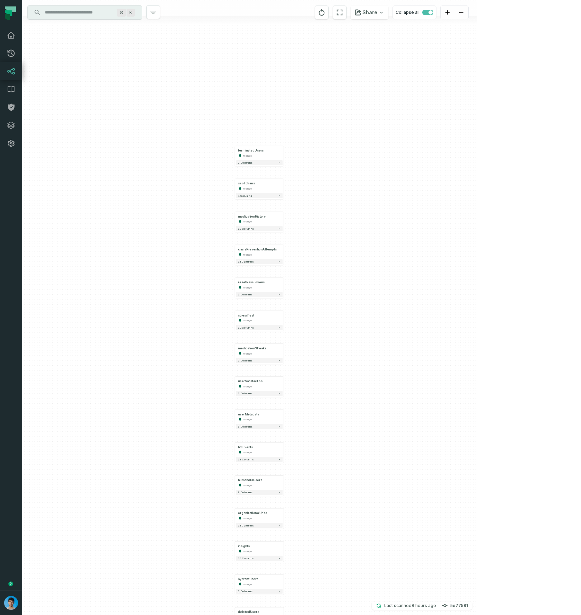
click at [80, 14] on input "Discovery Provider cmdk menu" at bounding box center [78, 12] width 75 height 11
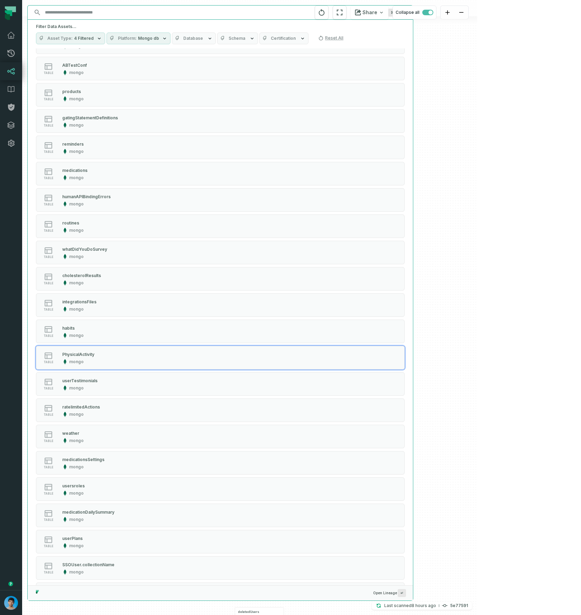
scroll to position [616, 0]
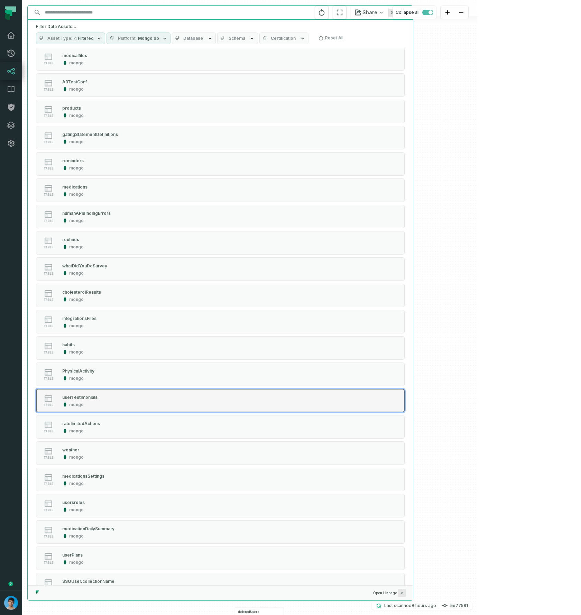
click at [249, 403] on button "table userTestimonials mongo" at bounding box center [220, 401] width 369 height 24
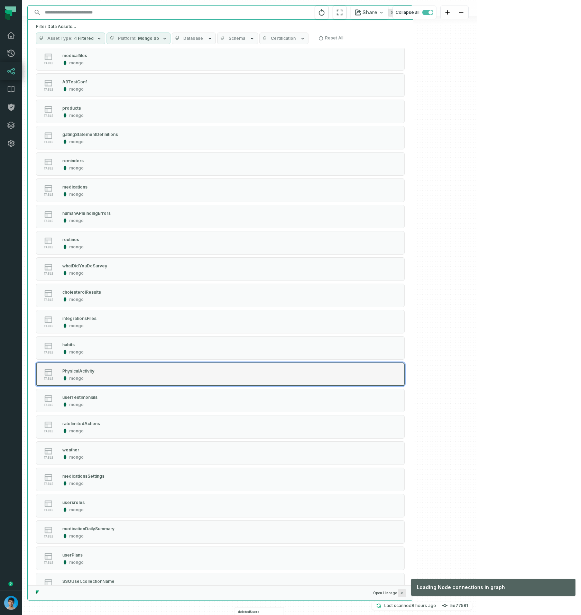
drag, startPoint x: 240, startPoint y: 371, endPoint x: 235, endPoint y: 364, distance: 8.1
click at [240, 371] on button "table PhysicalActivity mongo" at bounding box center [220, 374] width 369 height 24
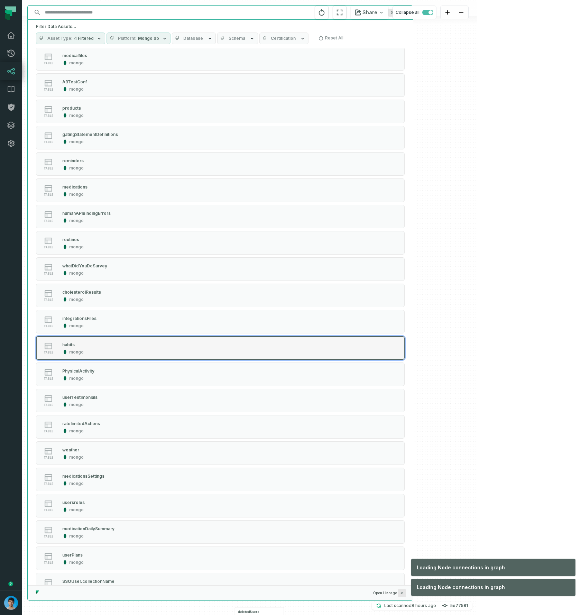
click at [234, 351] on button "table habits mongo" at bounding box center [220, 348] width 369 height 24
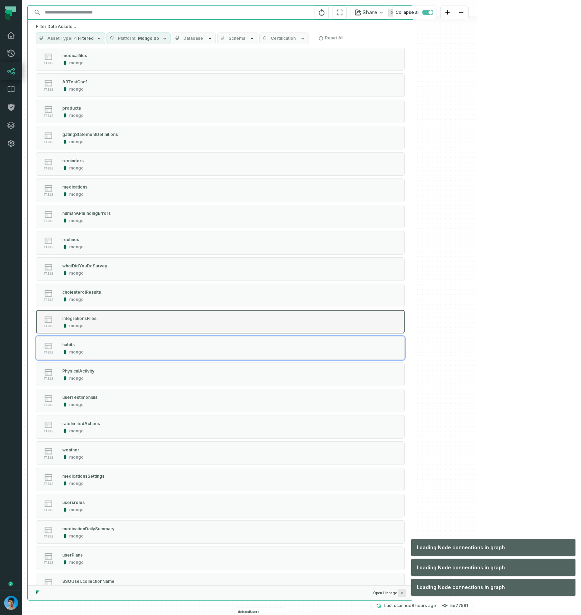
drag, startPoint x: 237, startPoint y: 333, endPoint x: 239, endPoint y: 327, distance: 5.3
click at [237, 331] on button "table integrationsFiles mongo" at bounding box center [220, 322] width 369 height 24
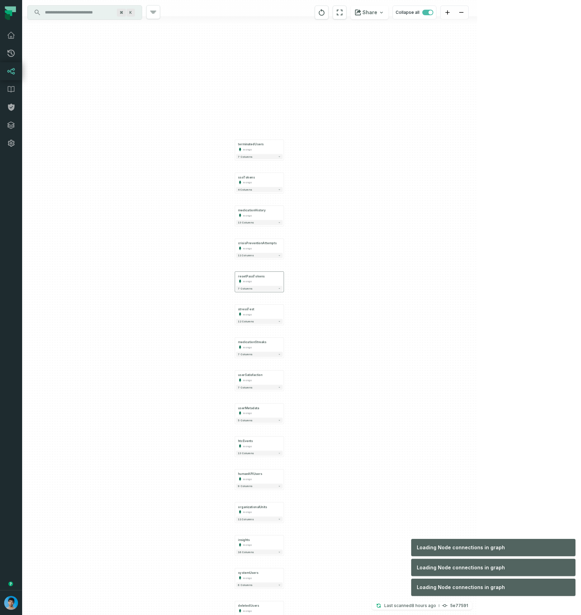
click at [245, 287] on span "7 columns" at bounding box center [245, 288] width 14 height 3
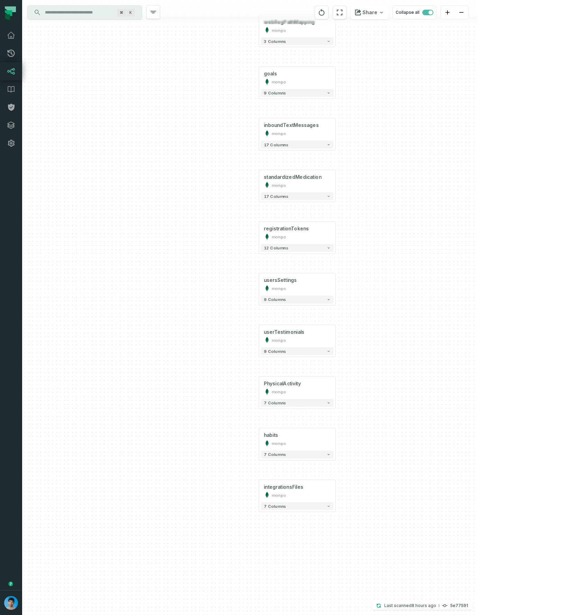
drag, startPoint x: 383, startPoint y: 102, endPoint x: 327, endPoint y: 407, distance: 309.9
click at [344, 407] on div "- user_records_symptoms [DOMAIN_NAME] + 22 columns - user_records _symptoms_jso…" at bounding box center [249, 307] width 455 height 615
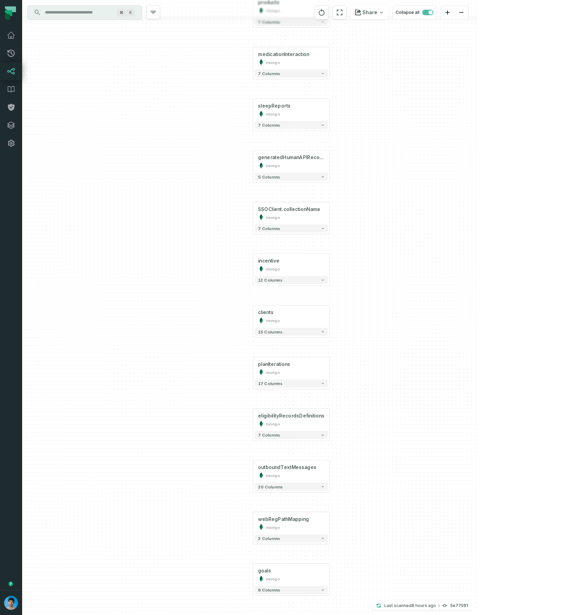
drag, startPoint x: 381, startPoint y: 272, endPoint x: 360, endPoint y: 500, distance: 229.5
click at [363, 500] on div "- user_records_symptoms [DOMAIN_NAME] + 22 columns - user_records _symptoms_jso…" at bounding box center [249, 307] width 455 height 615
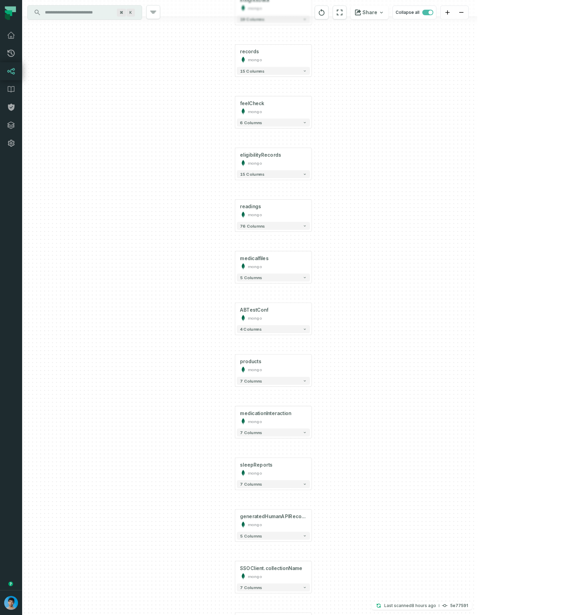
drag, startPoint x: 400, startPoint y: 74, endPoint x: 380, endPoint y: 400, distance: 326.3
click at [383, 405] on div "- user_records_symptoms [DOMAIN_NAME] + 22 columns - user_records _symptoms_jso…" at bounding box center [249, 307] width 455 height 615
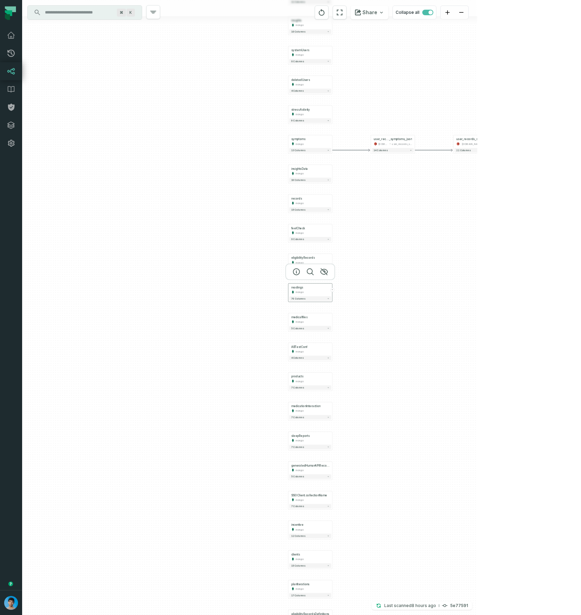
click at [332, 289] on button "+" at bounding box center [332, 290] width 4 height 4
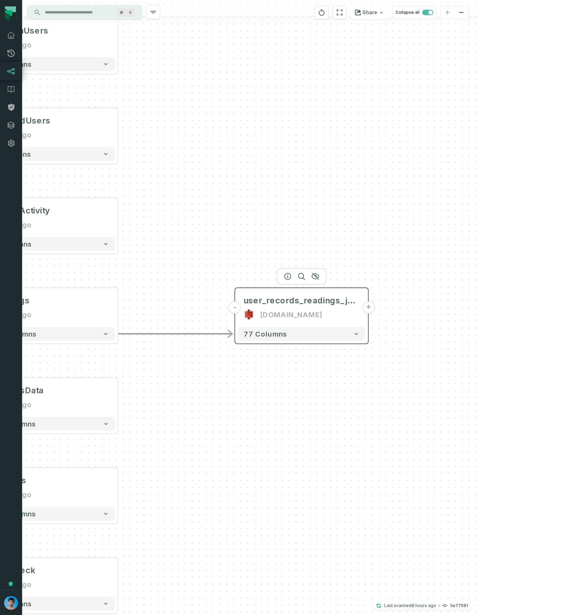
click at [369, 308] on button "+" at bounding box center [368, 307] width 12 height 12
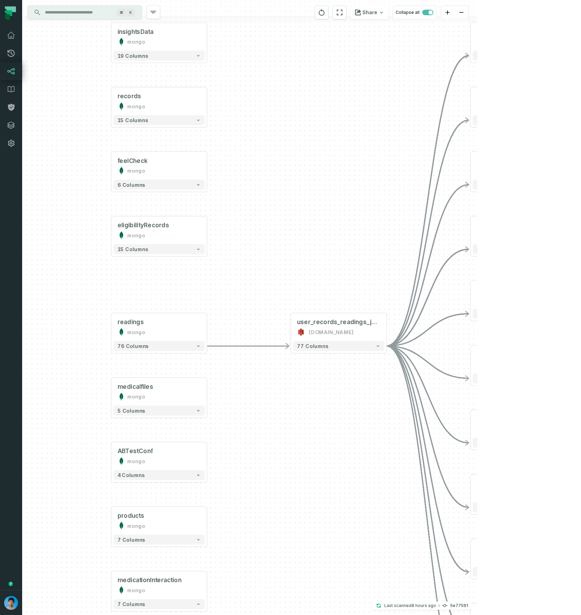
drag, startPoint x: 253, startPoint y: 390, endPoint x: 339, endPoint y: 364, distance: 89.9
click at [344, 371] on div "- blood_pressure_readings [DOMAIN_NAME] + 37 columns - drug_readings [DOMAIN_NA…" at bounding box center [249, 307] width 455 height 615
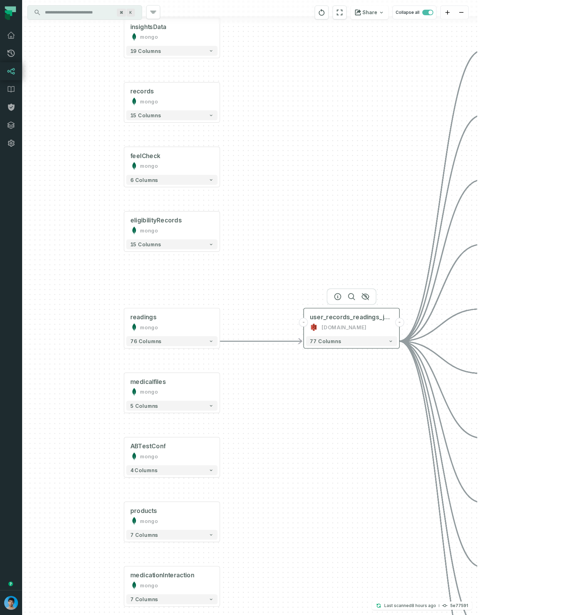
click at [400, 321] on button "-" at bounding box center [399, 322] width 9 height 9
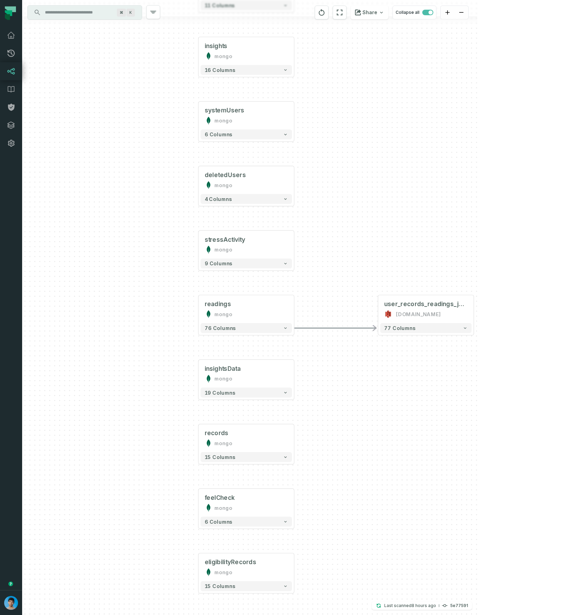
drag, startPoint x: 359, startPoint y: 390, endPoint x: 406, endPoint y: 373, distance: 50.2
click at [434, 375] on div "- user_records_readings_json [DOMAIN_NAME] + 77 columns - user_records_symptoms…" at bounding box center [249, 307] width 455 height 615
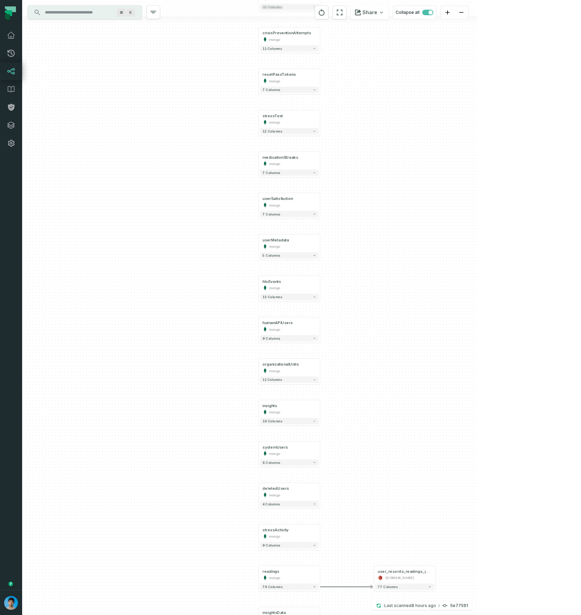
drag, startPoint x: 385, startPoint y: 125, endPoint x: 363, endPoint y: 363, distance: 238.1
click at [369, 364] on div "- user_records_readings_json [DOMAIN_NAME] + 77 columns - user_records_symptoms…" at bounding box center [249, 307] width 455 height 615
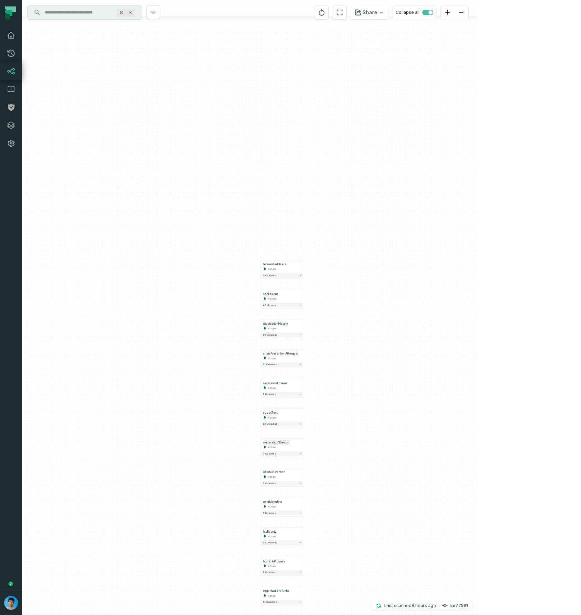
drag, startPoint x: 335, startPoint y: 105, endPoint x: 308, endPoint y: 338, distance: 234.6
click at [317, 340] on div "- user_records_readings_json [DOMAIN_NAME] + 77 columns - user_records_symptoms…" at bounding box center [249, 307] width 455 height 615
click at [90, 15] on input "Discovery Provider cmdk menu" at bounding box center [78, 12] width 75 height 11
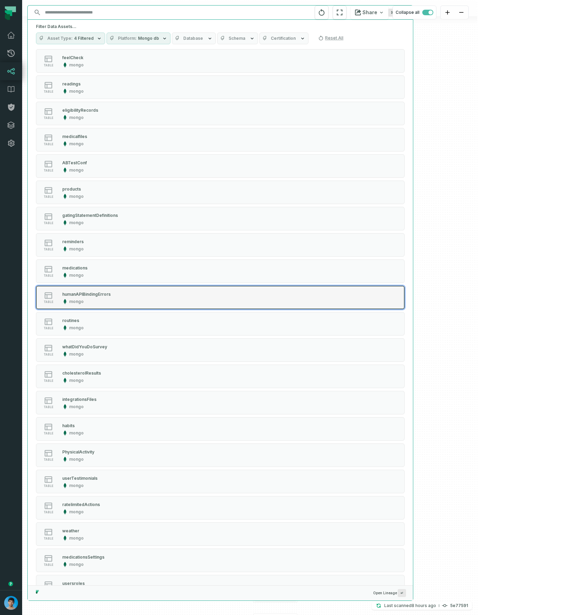
scroll to position [539, 0]
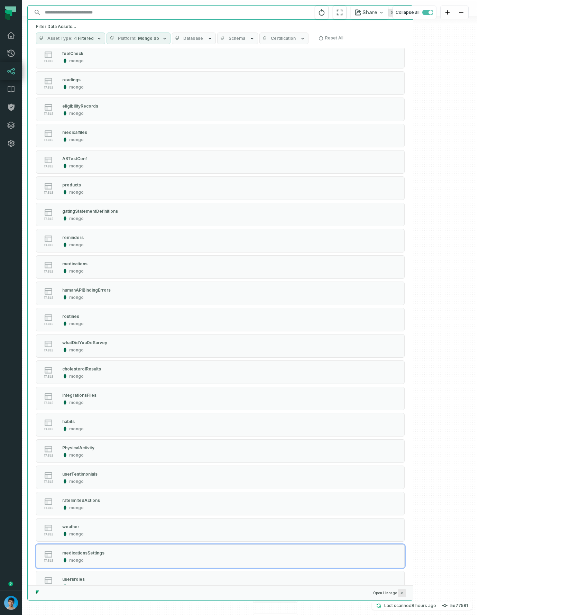
drag, startPoint x: 224, startPoint y: 551, endPoint x: 225, endPoint y: 543, distance: 8.0
click at [224, 551] on button "table medicationsSettings mongo" at bounding box center [220, 556] width 369 height 24
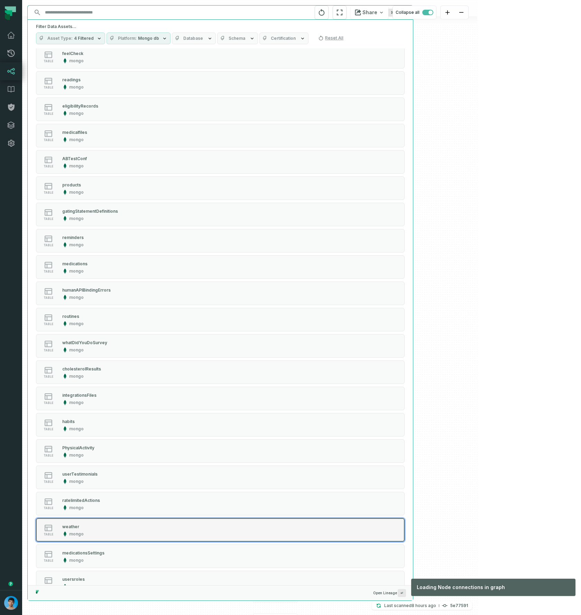
click at [223, 534] on button "table weather mongo" at bounding box center [220, 530] width 369 height 24
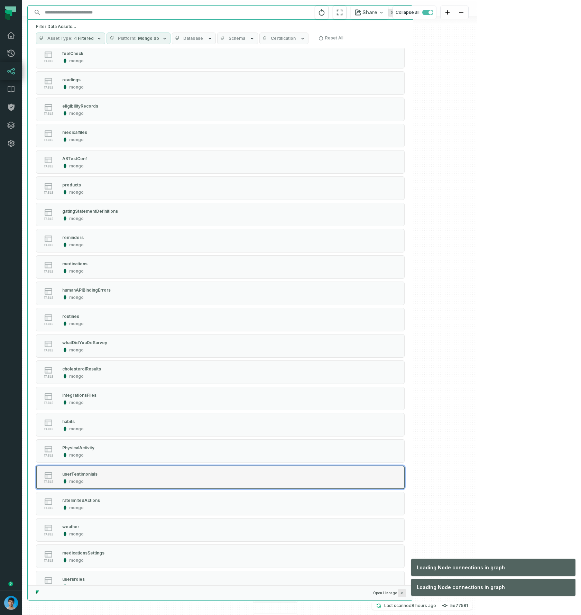
click at [217, 486] on button "table userTestimonials mongo" at bounding box center [220, 477] width 369 height 24
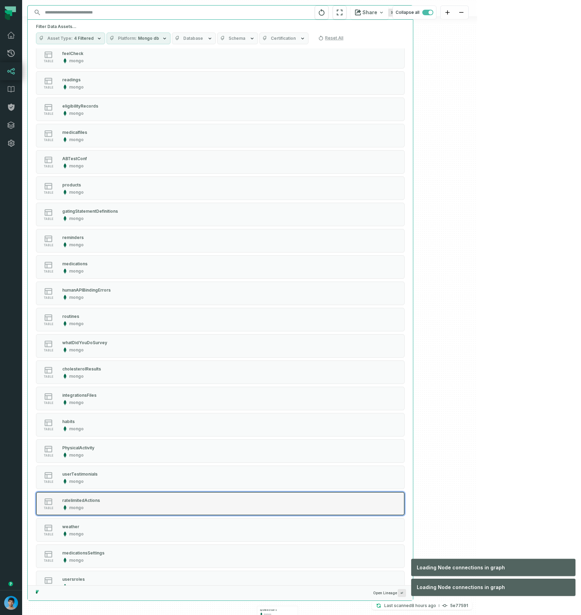
click at [214, 497] on button "table ratelimitedActions mongo" at bounding box center [220, 504] width 369 height 24
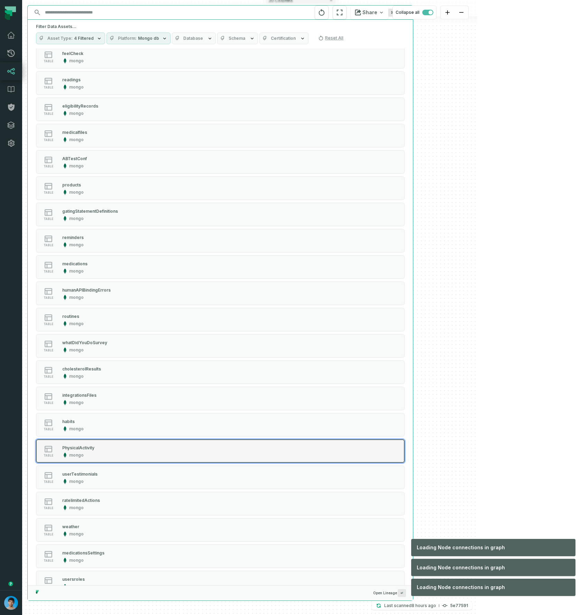
click at [213, 447] on button "table PhysicalActivity mongo" at bounding box center [220, 451] width 369 height 24
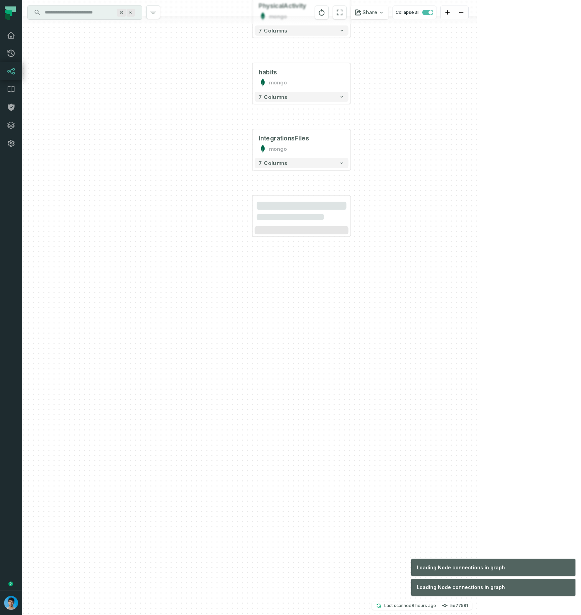
drag, startPoint x: 214, startPoint y: 418, endPoint x: 214, endPoint y: 391, distance: 27.7
click at [214, 417] on div "- user_records_readings_json [DOMAIN_NAME] + 77 columns - user_records_symptoms…" at bounding box center [249, 307] width 455 height 615
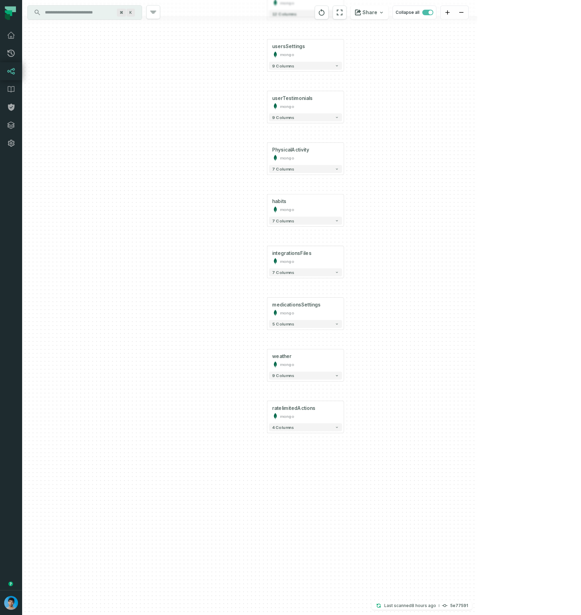
drag, startPoint x: 429, startPoint y: 177, endPoint x: 362, endPoint y: 383, distance: 216.6
click at [367, 385] on div "- user_records_readings_json [DOMAIN_NAME] + 77 columns - user_records_symptoms…" at bounding box center [249, 307] width 455 height 615
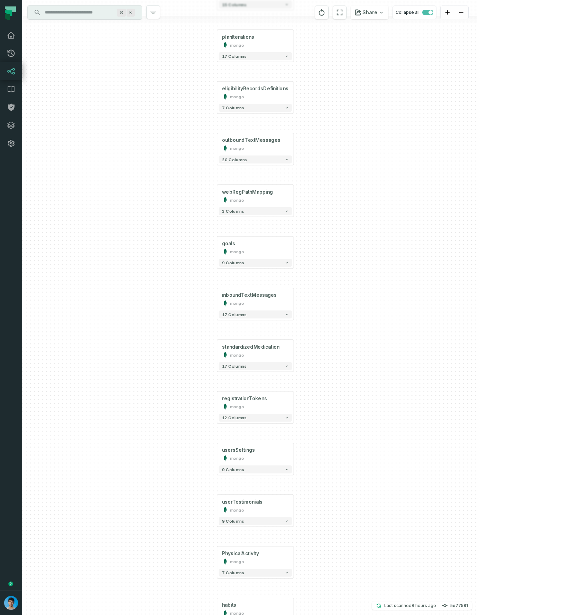
drag, startPoint x: 364, startPoint y: 124, endPoint x: 352, endPoint y: 341, distance: 217.8
click at [346, 432] on div "- user_records_readings_json [DOMAIN_NAME] + 77 columns - user_records_symptoms…" at bounding box center [249, 307] width 455 height 615
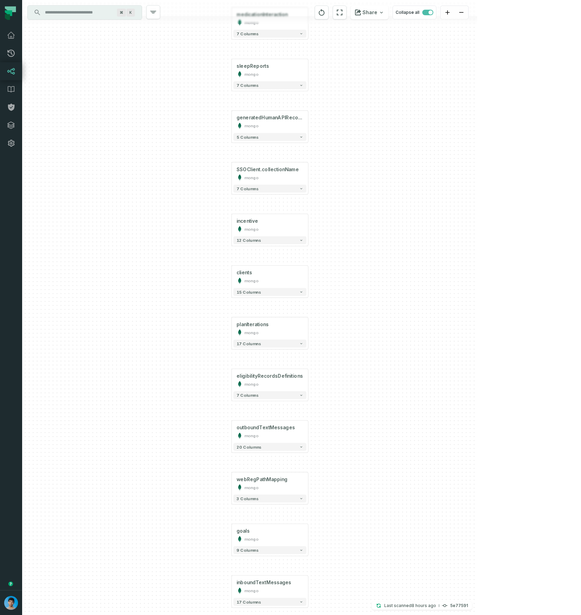
drag, startPoint x: 367, startPoint y: 133, endPoint x: 390, endPoint y: 470, distance: 337.8
click at [390, 474] on div "- user_records_readings_json [DOMAIN_NAME] + 77 columns - user_records_symptoms…" at bounding box center [249, 307] width 455 height 615
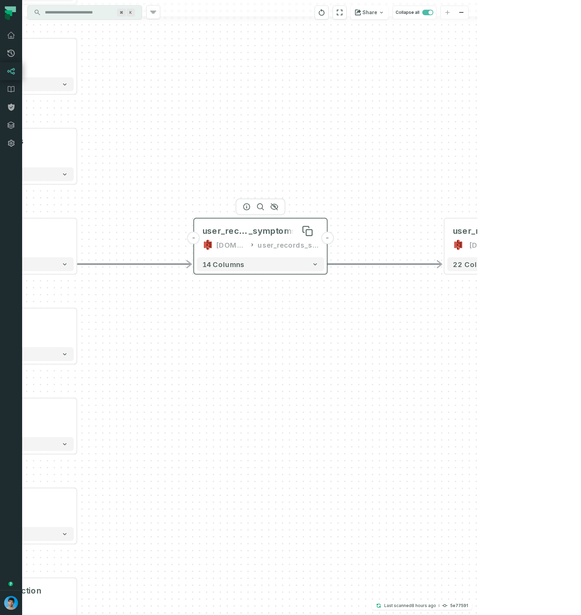
click at [225, 233] on span "user_records" at bounding box center [225, 230] width 46 height 11
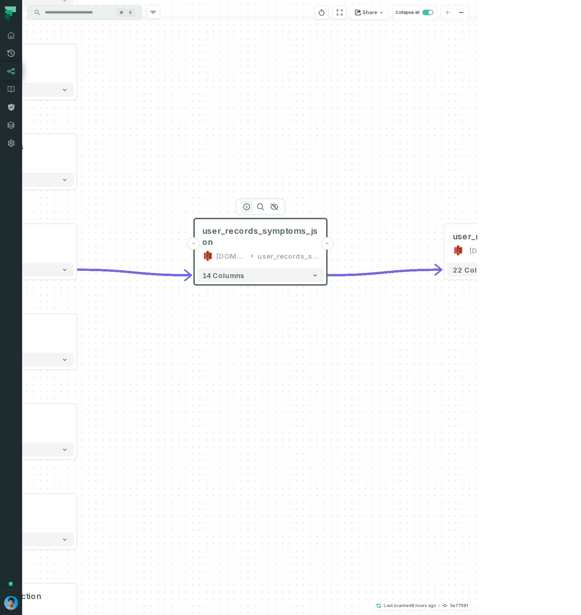
click at [249, 207] on icon "button" at bounding box center [246, 207] width 8 height 8
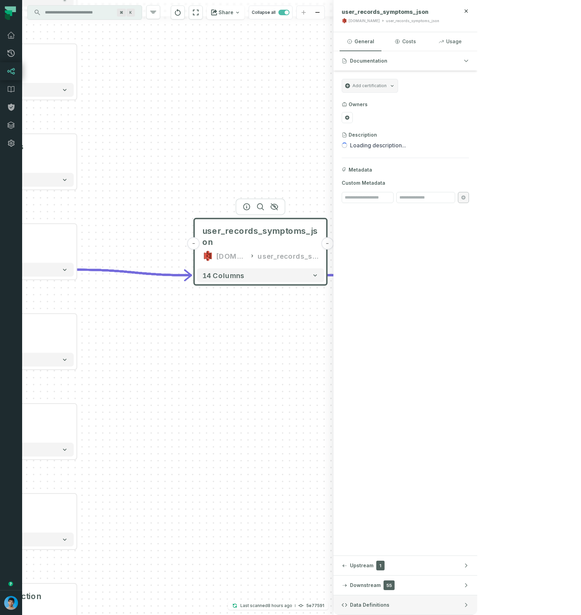
click at [389, 604] on span "Data Definitions" at bounding box center [369, 604] width 39 height 7
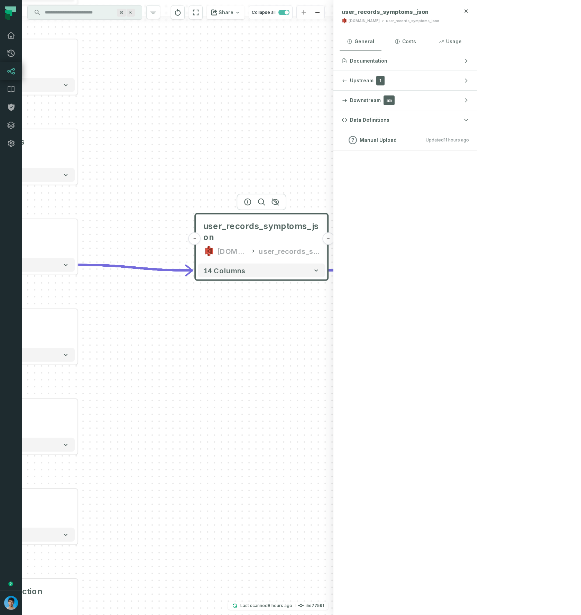
drag, startPoint x: 334, startPoint y: 183, endPoint x: 421, endPoint y: 163, distance: 89.9
click at [333, 162] on div "- user_records_readings_json [DOMAIN_NAME] + 77 columns - user_records_symptoms…" at bounding box center [177, 307] width 311 height 615
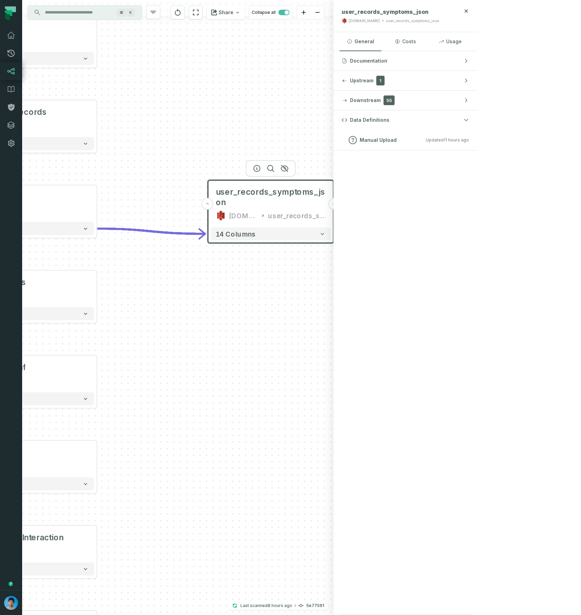
drag, startPoint x: 337, startPoint y: 141, endPoint x: 266, endPoint y: 137, distance: 71.7
click at [260, 132] on div "- user_records_readings_json [DOMAIN_NAME] + 77 columns - user_records_symptoms…" at bounding box center [177, 307] width 311 height 615
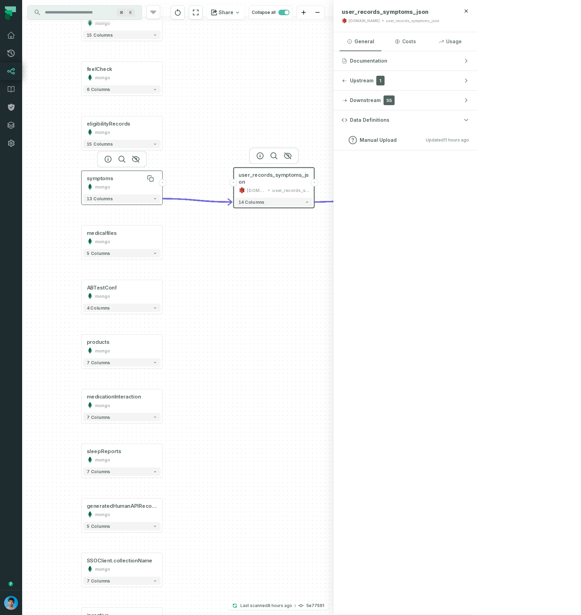
click at [129, 178] on div "symptoms" at bounding box center [122, 178] width 71 height 7
click at [259, 181] on div "[DOMAIN_NAME]" at bounding box center [256, 183] width 18 height 7
click at [259, 179] on div "user_records _symptoms_json [DOMAIN_NAME] user_records_symptoms_json" at bounding box center [273, 179] width 77 height 20
click at [402, 179] on div "user_records_symptoms" at bounding box center [422, 178] width 63 height 7
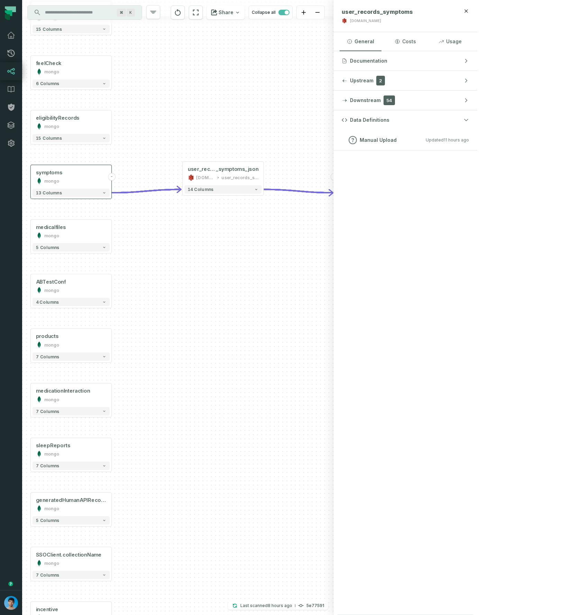
drag, startPoint x: 322, startPoint y: 159, endPoint x: 234, endPoint y: 154, distance: 88.6
click at [234, 153] on div "- user_records_readings_json [DOMAIN_NAME] + 77 columns - user_records_symptoms…" at bounding box center [177, 307] width 311 height 615
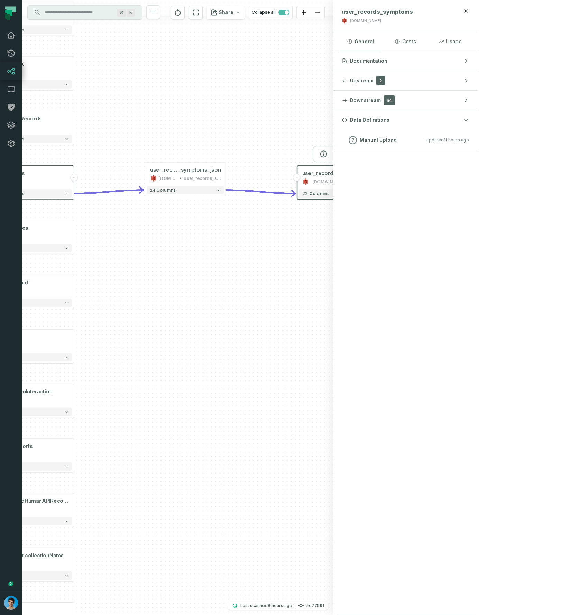
click at [377, 178] on button "+" at bounding box center [378, 178] width 8 height 8
click at [377, 178] on button "+" at bounding box center [378, 177] width 8 height 8
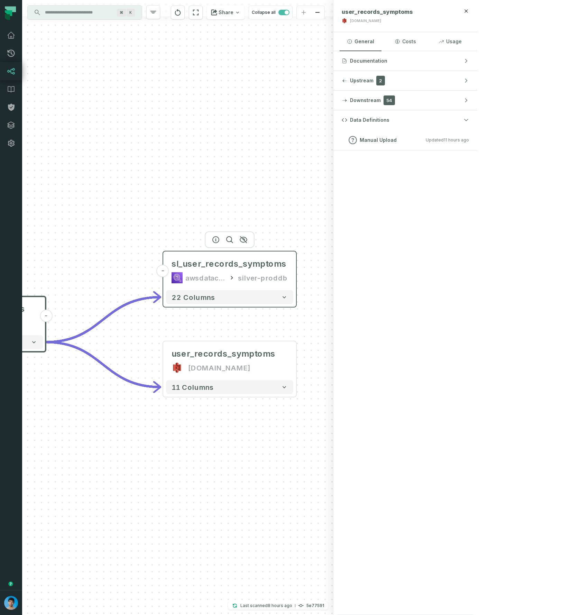
click at [253, 275] on div "silver-proddb" at bounding box center [263, 277] width 50 height 11
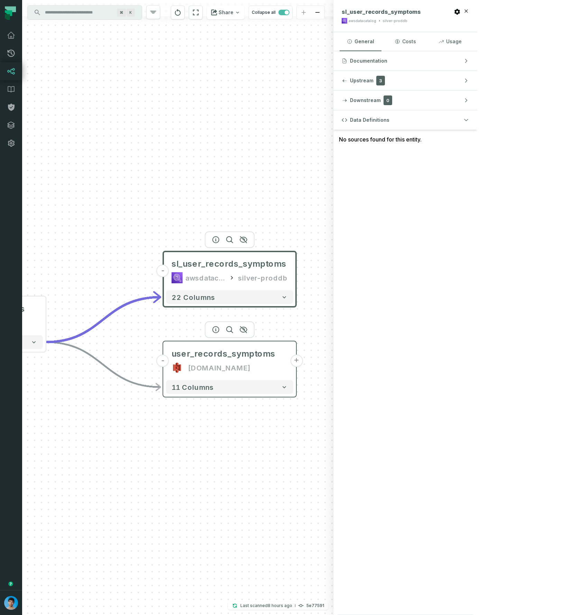
click at [221, 360] on div "user_records_symptoms [DOMAIN_NAME]" at bounding box center [229, 360] width 127 height 33
click at [221, 361] on div "user_records_symptoms [DOMAIN_NAME]" at bounding box center [229, 360] width 127 height 33
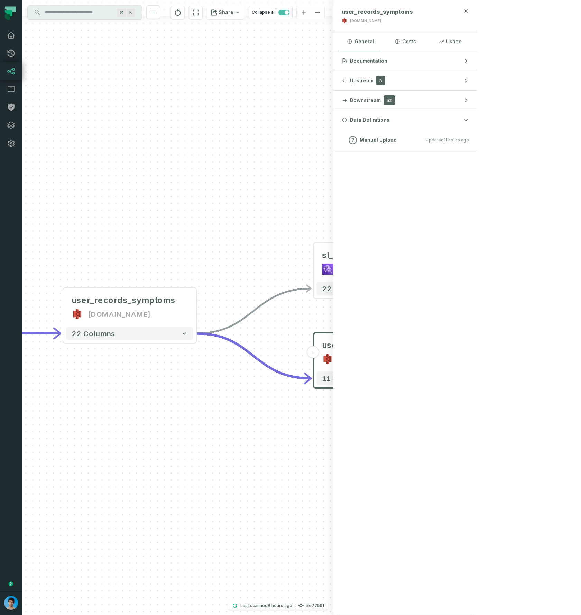
drag, startPoint x: 135, startPoint y: 234, endPoint x: 323, endPoint y: 224, distance: 188.7
click at [324, 224] on div "- sl_user_records_symptoms awsdatacatalog silver-proddb 22 columns - user_recor…" at bounding box center [177, 307] width 311 height 615
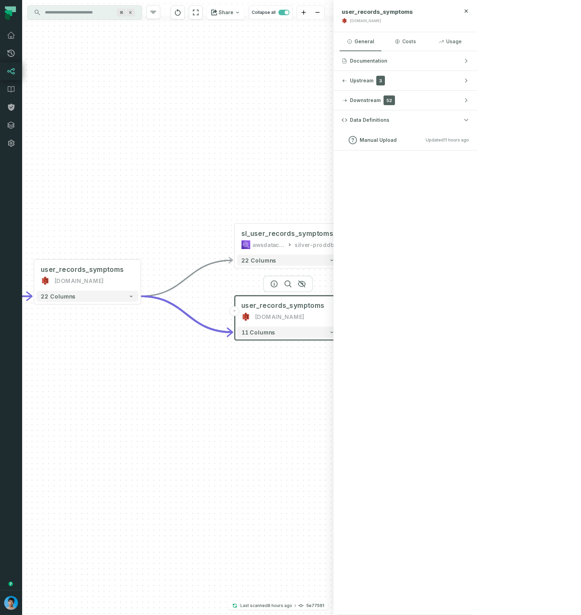
drag, startPoint x: 211, startPoint y: 245, endPoint x: 121, endPoint y: 227, distance: 92.3
click at [121, 227] on div "- sl_user_records_symptoms awsdatacatalog silver-proddb 22 columns - user_recor…" at bounding box center [177, 307] width 311 height 615
click at [342, 313] on button "+" at bounding box center [341, 311] width 10 height 10
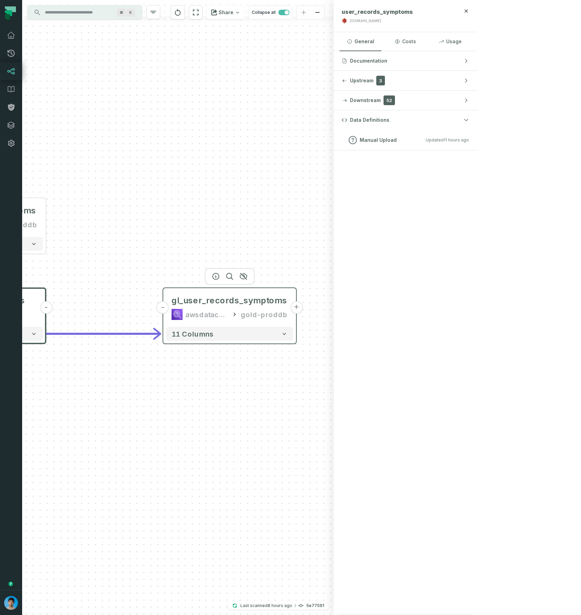
click at [272, 309] on div "gold-proddb" at bounding box center [264, 314] width 47 height 11
click at [297, 309] on button "+" at bounding box center [296, 307] width 12 height 12
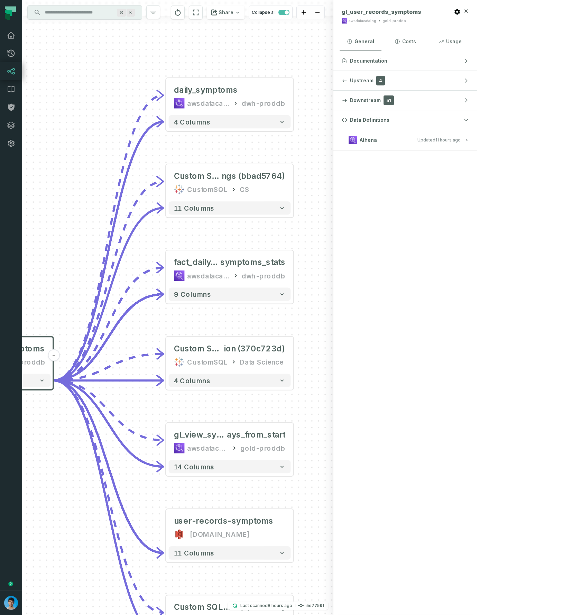
drag, startPoint x: 124, startPoint y: 247, endPoint x: 554, endPoint y: 245, distance: 429.7
click at [477, 245] on div "- daily_symptoms awsdatacatalog dwh-proddb + 4 columns + Custom SQL Query @ BCB…" at bounding box center [249, 307] width 455 height 615
click at [197, 232] on div "- daily_symptoms awsdatacatalog dwh-proddb + 4 columns + Custom SQL Query @ BCB…" at bounding box center [177, 307] width 311 height 615
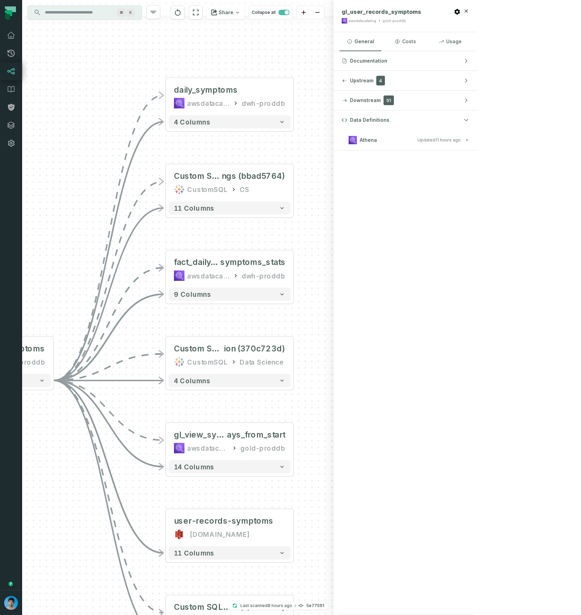
click at [469, 11] on icon "button" at bounding box center [466, 11] width 6 height 6
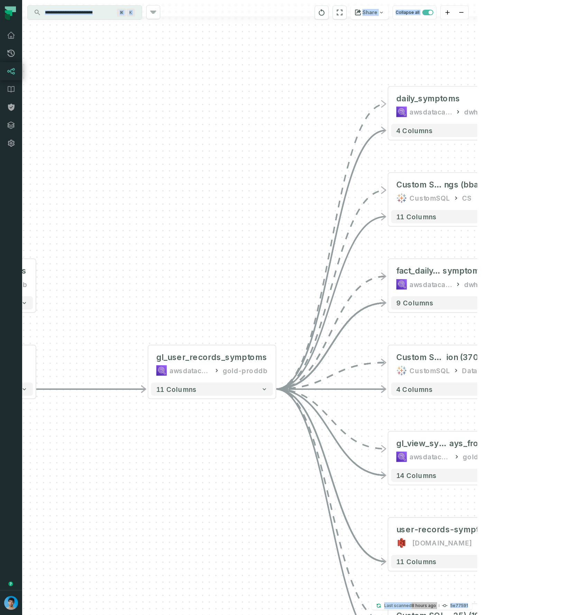
drag, startPoint x: 388, startPoint y: 209, endPoint x: 613, endPoint y: 223, distance: 225.1
click at [580, 223] on html "Pull Requests Dashboard Lineage Data Catalog Policies Integrations Settings Omr…" at bounding box center [290, 307] width 581 height 615
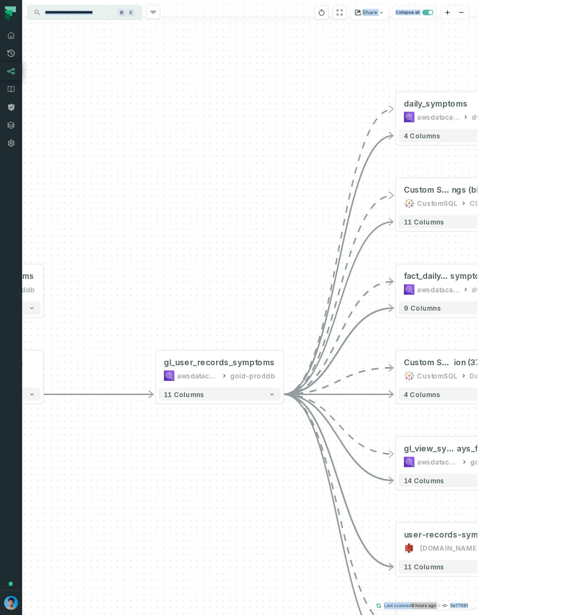
drag, startPoint x: 216, startPoint y: 278, endPoint x: 495, endPoint y: 249, distance: 279.7
click at [477, 246] on div "- daily_symptoms awsdatacatalog dwh-proddb + 4 columns + Custom SQL Query @ BCB…" at bounding box center [249, 307] width 455 height 615
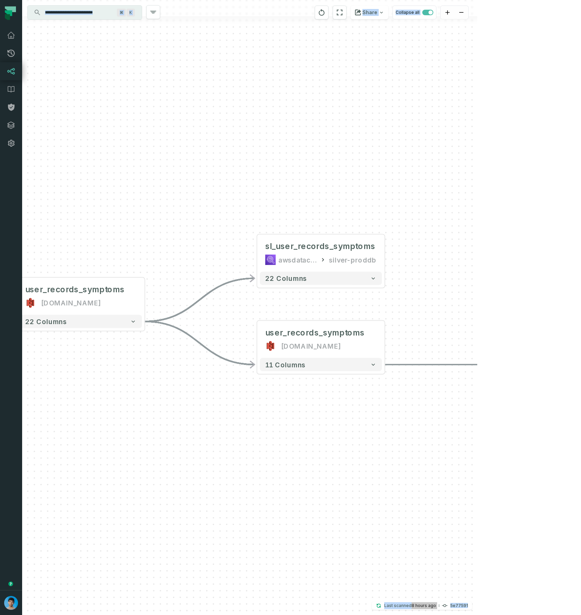
drag, startPoint x: 446, startPoint y: 275, endPoint x: 486, endPoint y: 284, distance: 41.5
click at [477, 280] on div "- daily_symptoms awsdatacatalog dwh-proddb + 4 columns + Custom SQL Query @ BCB…" at bounding box center [249, 307] width 455 height 615
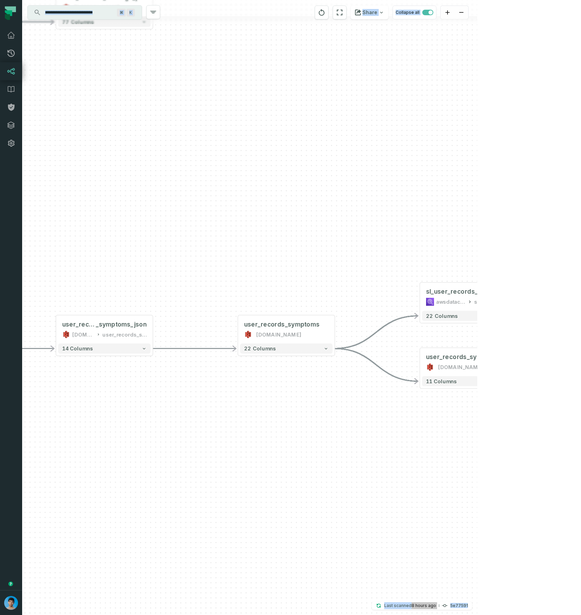
drag, startPoint x: 277, startPoint y: 400, endPoint x: 356, endPoint y: 417, distance: 80.4
click at [352, 417] on div "- daily_symptoms awsdatacatalog dwh-proddb + 4 columns + Custom SQL Query @ BCB…" at bounding box center [249, 307] width 455 height 615
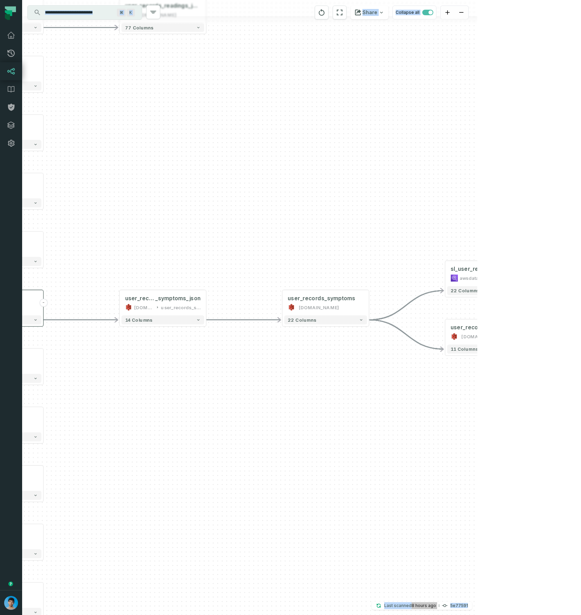
drag, startPoint x: 254, startPoint y: 410, endPoint x: 253, endPoint y: 364, distance: 46.3
click at [249, 365] on div "- daily_symptoms awsdatacatalog dwh-proddb + 4 columns + Custom SQL Query @ BCB…" at bounding box center [249, 307] width 455 height 615
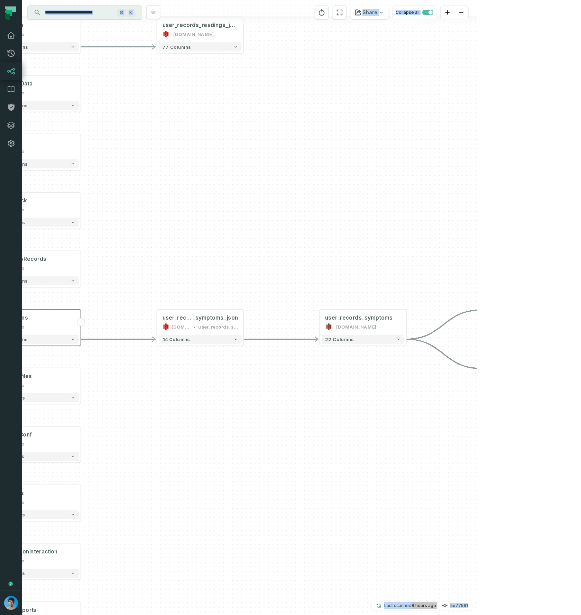
drag, startPoint x: 295, startPoint y: 375, endPoint x: 418, endPoint y: 390, distance: 123.6
click at [427, 396] on div "- daily_symptoms awsdatacatalog dwh-proddb + 4 columns + Custom SQL Query @ BCB…" at bounding box center [249, 307] width 455 height 615
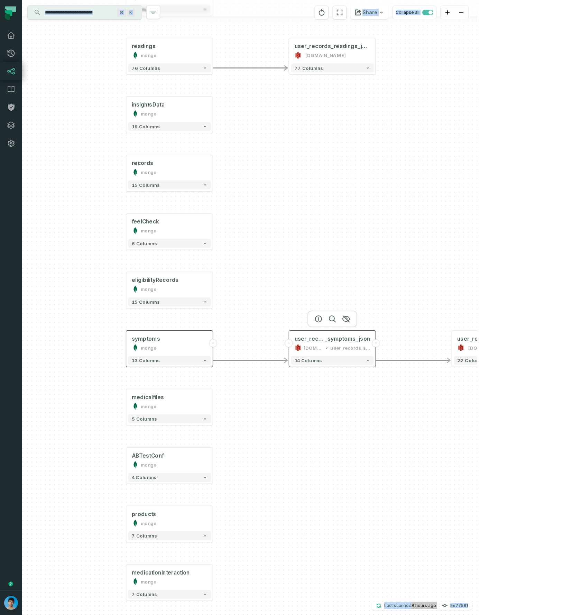
click at [314, 347] on div "[DOMAIN_NAME]" at bounding box center [314, 347] width 20 height 7
click at [317, 317] on icon "button" at bounding box center [318, 319] width 8 height 8
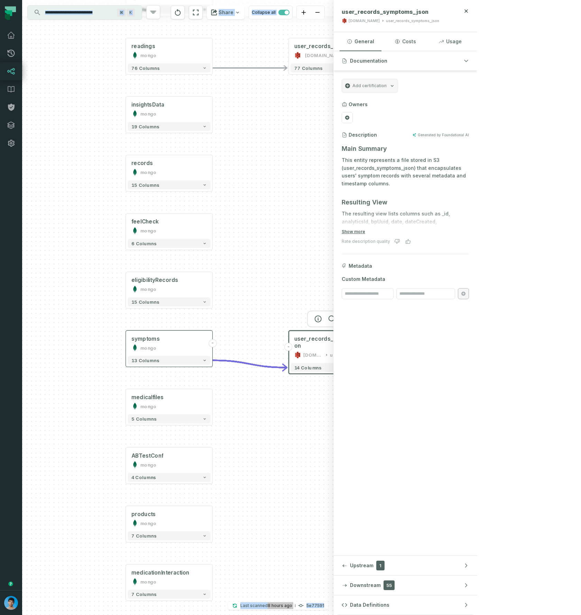
click at [389, 607] on span "Data Definitions" at bounding box center [369, 604] width 39 height 7
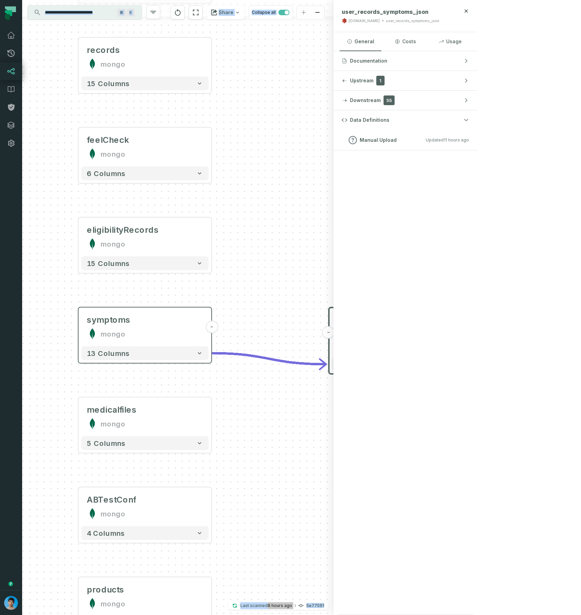
drag, startPoint x: 283, startPoint y: 412, endPoint x: 317, endPoint y: 423, distance: 35.5
click at [324, 422] on div "- daily_symptoms awsdatacatalog dwh-proddb + 4 columns + Custom SQL Query @ BCB…" at bounding box center [177, 307] width 311 height 615
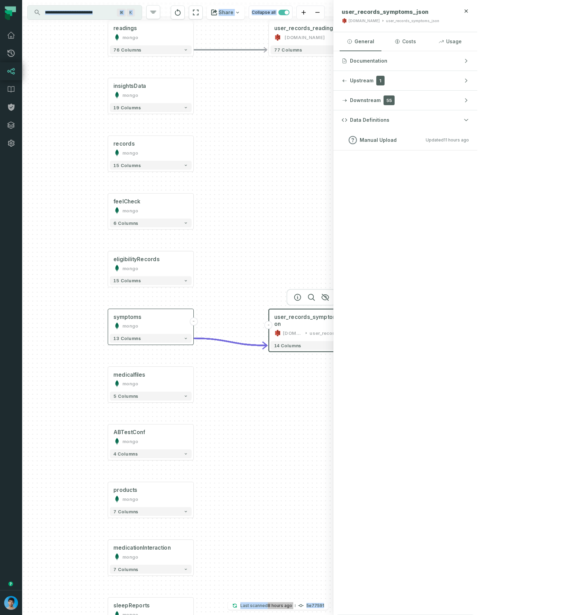
drag, startPoint x: 347, startPoint y: 432, endPoint x: 300, endPoint y: 388, distance: 63.6
click at [300, 388] on div "- daily_symptoms awsdatacatalog dwh-proddb + 4 columns + Custom SQL Query @ BCB…" at bounding box center [177, 307] width 311 height 615
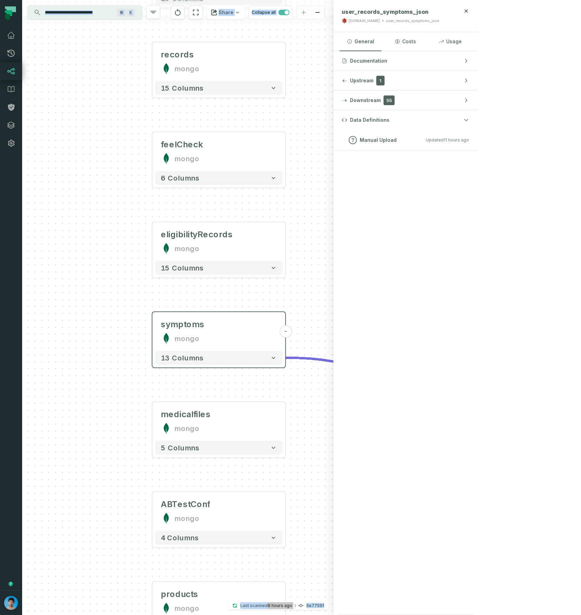
drag, startPoint x: 287, startPoint y: 379, endPoint x: 463, endPoint y: 449, distance: 189.6
click at [477, 449] on div "- daily_symptoms awsdatacatalog dwh-proddb + 4 columns + Custom SQL Query @ BCB…" at bounding box center [249, 307] width 455 height 615
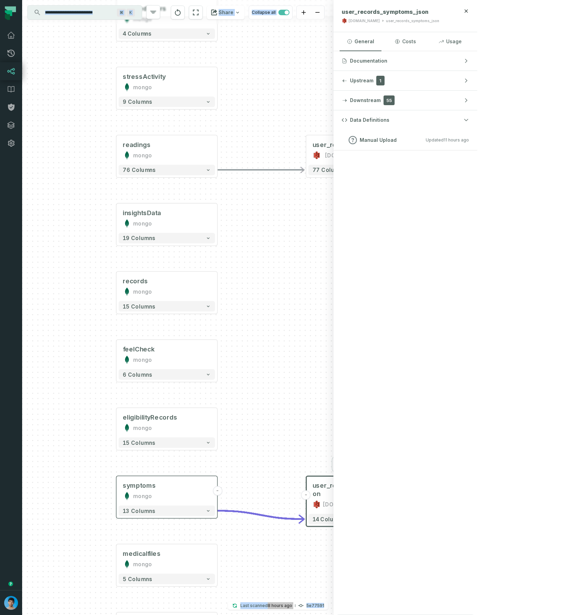
drag, startPoint x: 369, startPoint y: 242, endPoint x: 281, endPoint y: 382, distance: 165.6
click at [281, 382] on div "- daily_symptoms awsdatacatalog dwh-proddb + 4 columns + Custom SQL Query @ BCB…" at bounding box center [177, 307] width 311 height 615
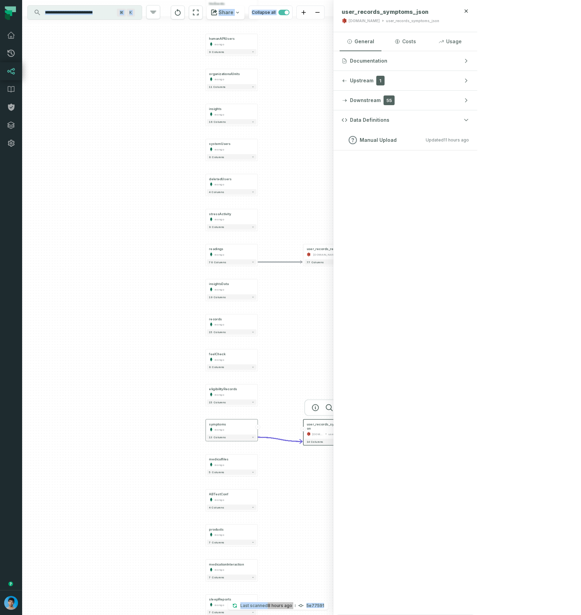
drag, startPoint x: 327, startPoint y: 283, endPoint x: 327, endPoint y: 280, distance: 3.5
click at [327, 283] on div "- daily_symptoms awsdatacatalog dwh-proddb + 4 columns + Custom SQL Query @ BCB…" at bounding box center [177, 307] width 311 height 615
click at [328, 251] on div "user_records_readings_json" at bounding box center [329, 249] width 45 height 4
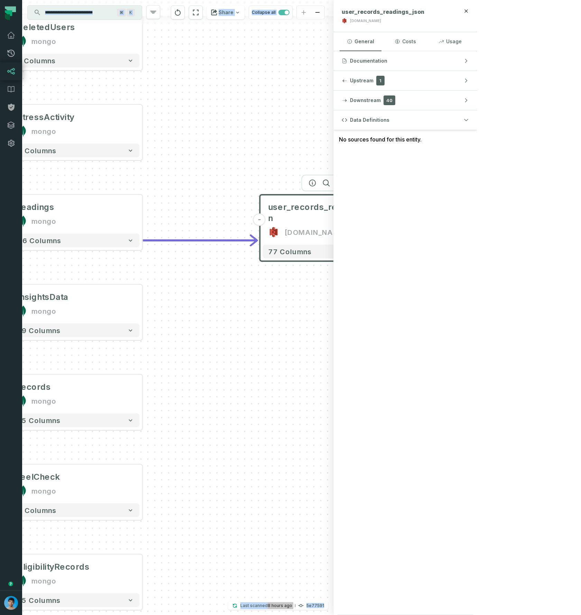
click at [395, 216] on button "+" at bounding box center [393, 219] width 12 height 12
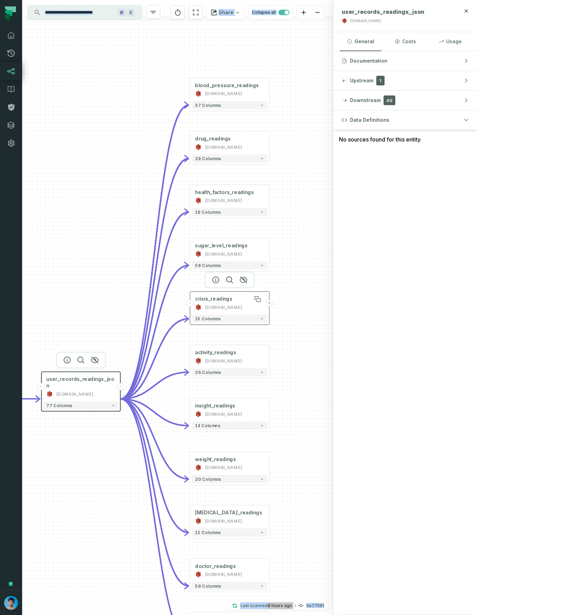
click at [217, 297] on div "crisis_readings" at bounding box center [213, 299] width 37 height 7
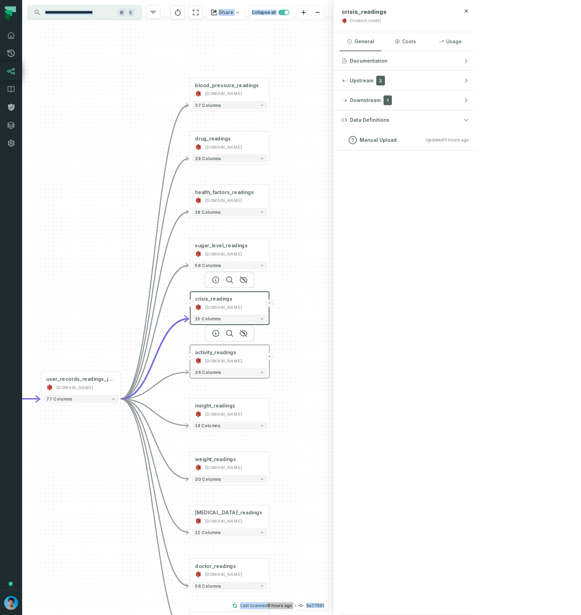
click at [227, 357] on div "[DOMAIN_NAME]" at bounding box center [223, 360] width 37 height 7
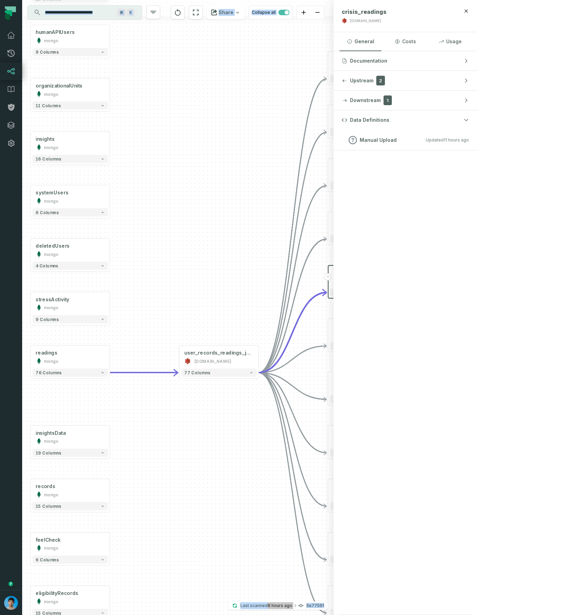
drag, startPoint x: 93, startPoint y: 326, endPoint x: 315, endPoint y: 274, distance: 227.6
click at [315, 274] on div "- blood_pressure_readings [DOMAIN_NAME] + 37 columns - drug_readings [DOMAIN_NA…" at bounding box center [177, 307] width 311 height 615
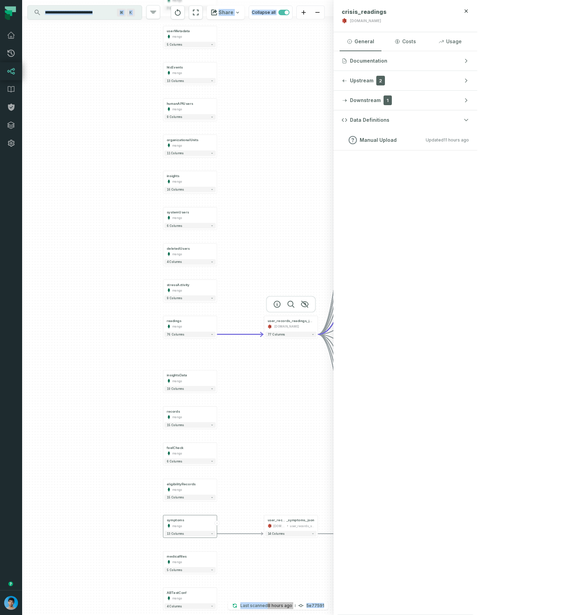
click at [280, 327] on div "[DOMAIN_NAME]" at bounding box center [286, 326] width 25 height 4
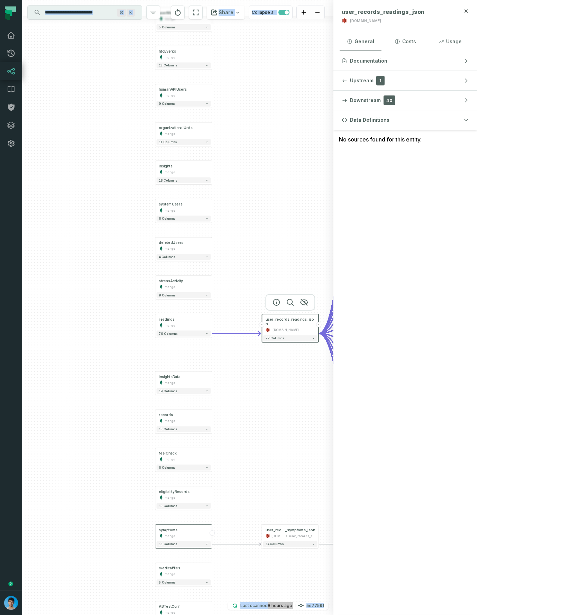
click at [319, 323] on button "-" at bounding box center [318, 324] width 5 height 5
click at [318, 324] on button "-" at bounding box center [318, 324] width 5 height 5
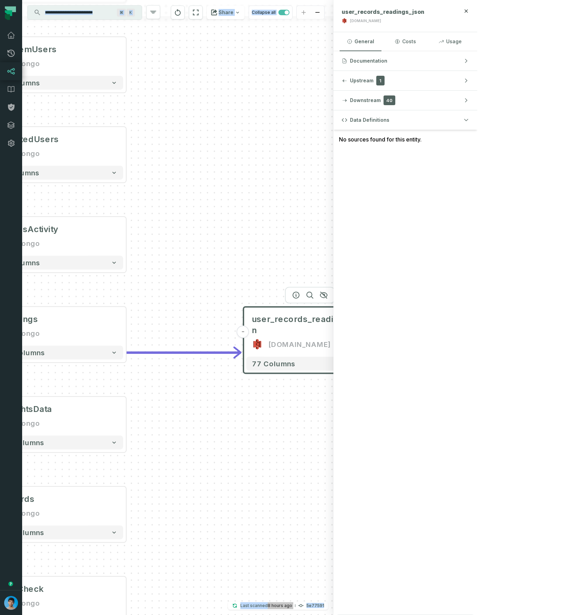
click at [278, 522] on div "- daily_symptoms awsdatacatalog dwh-proddb + 4 columns + Custom SQL Query @ BCB…" at bounding box center [177, 307] width 311 height 615
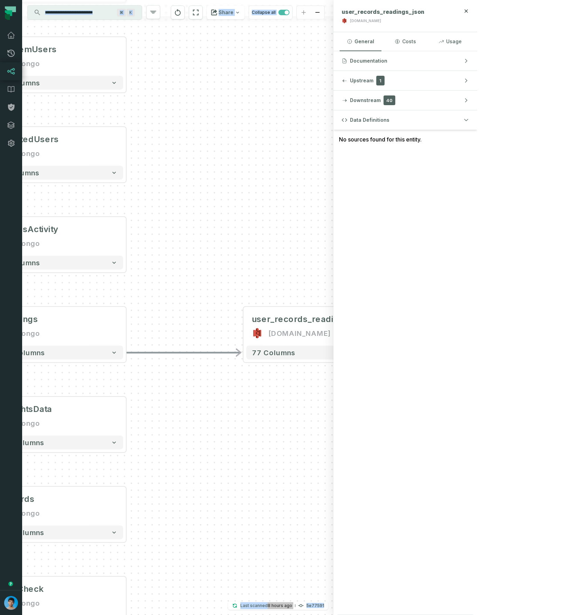
click at [289, 498] on div "- daily_symptoms awsdatacatalog dwh-proddb + 4 columns + Custom SQL Query @ BCB…" at bounding box center [177, 307] width 311 height 615
click at [292, 607] on relative-time "[DATE] 4:16:03 AM" at bounding box center [280, 605] width 25 height 5
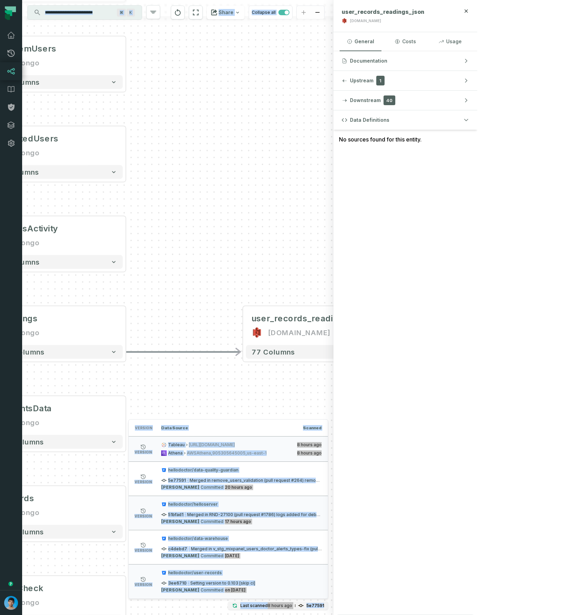
click at [333, 398] on div "- daily_symptoms awsdatacatalog dwh-proddb + 4 columns + Custom SQL Query @ BCB…" at bounding box center [177, 307] width 311 height 615
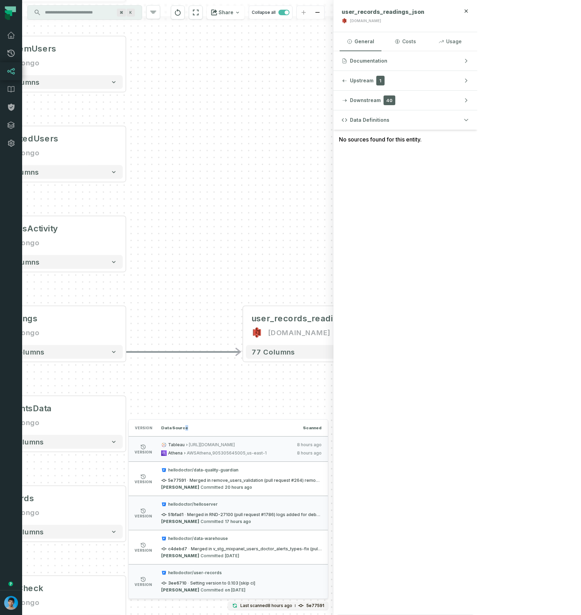
click at [188, 426] on span "Data Source" at bounding box center [174, 428] width 27 height 6
click at [188, 429] on span "Data Source" at bounding box center [174, 428] width 27 height 6
click at [298, 410] on div "- daily_symptoms awsdatacatalog dwh-proddb + 4 columns + Custom SQL Query @ BCB…" at bounding box center [177, 307] width 311 height 615
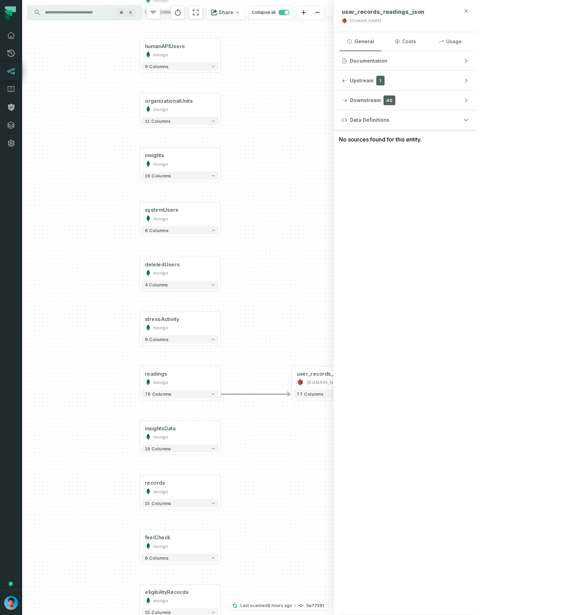
click at [469, 11] on icon "button" at bounding box center [466, 11] width 6 height 6
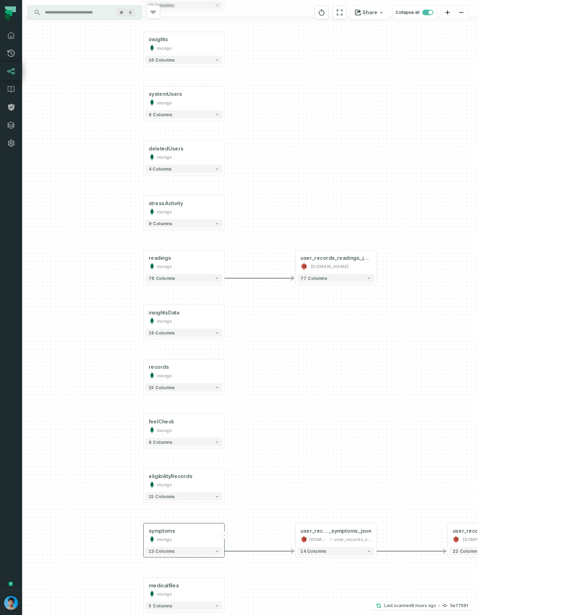
drag, startPoint x: 374, startPoint y: 464, endPoint x: 380, endPoint y: 349, distance: 114.6
click at [380, 350] on div "- daily_symptoms awsdatacatalog dwh-proddb + 4 columns + Custom SQL Query @ BCB…" at bounding box center [249, 307] width 455 height 615
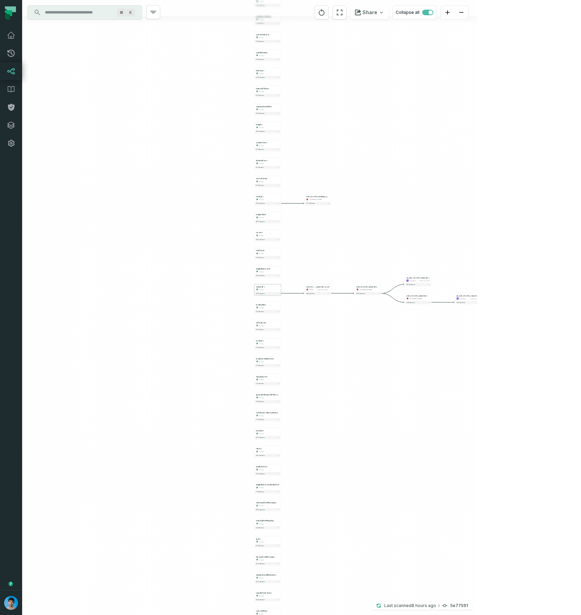
drag, startPoint x: 417, startPoint y: 374, endPoint x: 376, endPoint y: 254, distance: 127.5
click at [378, 254] on div "- daily_symptoms awsdatacatalog dwh-proddb + 4 columns + Custom SQL Query @ BCB…" at bounding box center [249, 307] width 455 height 615
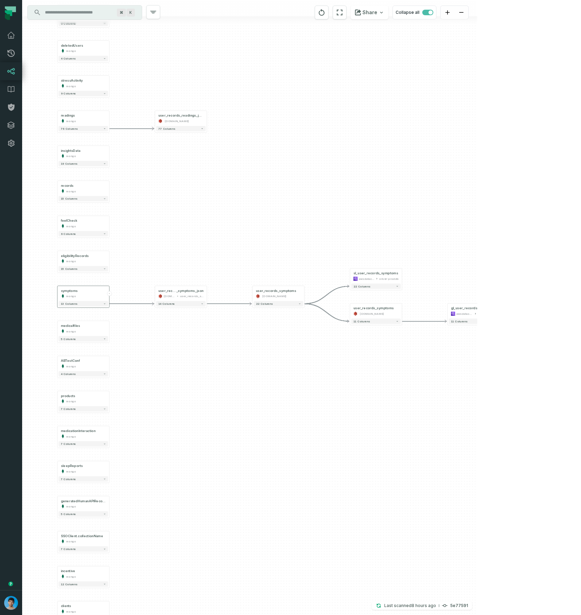
drag, startPoint x: 405, startPoint y: 255, endPoint x: 316, endPoint y: 249, distance: 89.4
click at [316, 249] on div "- daily_symptoms awsdatacatalog dwh-proddb + 4 columns + Custom SQL Query @ BCB…" at bounding box center [249, 307] width 455 height 615
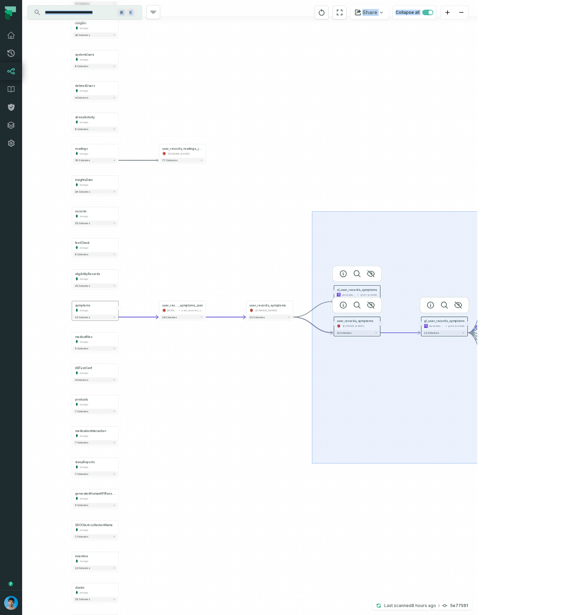
drag, startPoint x: 319, startPoint y: 220, endPoint x: 569, endPoint y: 463, distance: 348.9
click at [477, 463] on div "- daily_symptoms awsdatacatalog dwh-proddb + 4 columns + Custom SQL Query @ BCB…" at bounding box center [249, 307] width 455 height 615
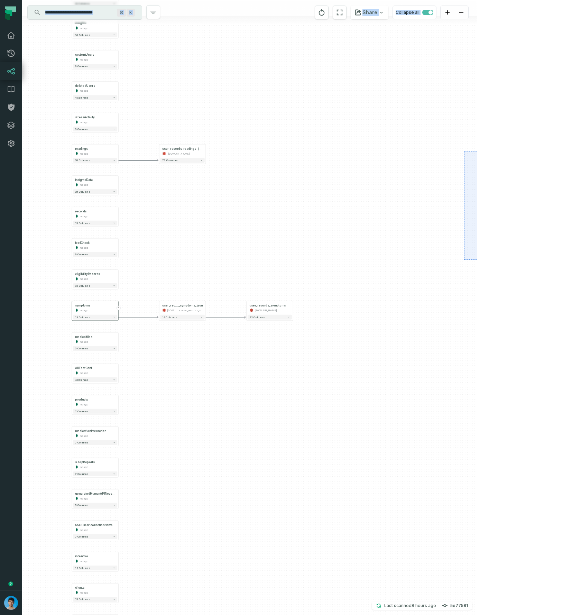
drag, startPoint x: 466, startPoint y: 168, endPoint x: 556, endPoint y: 257, distance: 126.9
click at [477, 260] on div "+ daily_symptoms awsdatacatalog dwh-proddb + 4 columns - user_records_readings_…" at bounding box center [249, 307] width 455 height 615
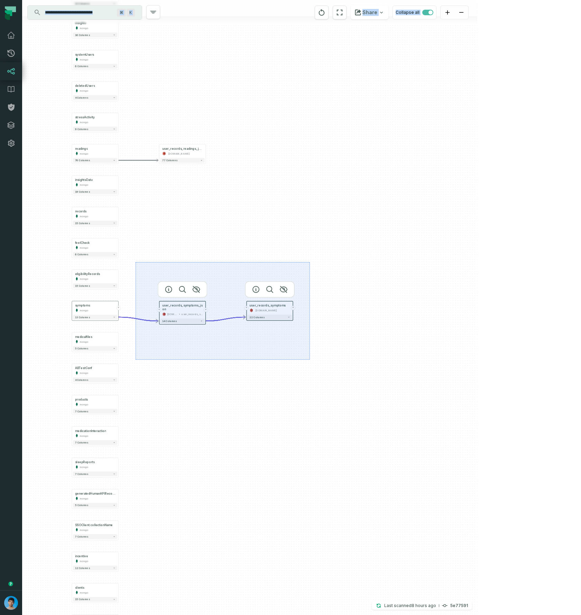
drag, startPoint x: 139, startPoint y: 267, endPoint x: 312, endPoint y: 358, distance: 195.5
click at [312, 358] on div "- user_records_readings_json [DOMAIN_NAME] + 77 columns + user_records_symptoms…" at bounding box center [249, 307] width 455 height 615
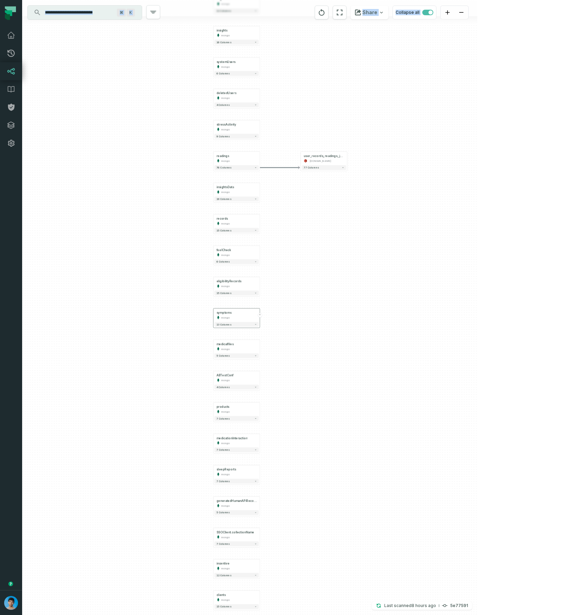
drag, startPoint x: 221, startPoint y: 267, endPoint x: 381, endPoint y: 271, distance: 159.8
click at [381, 271] on div "- user_records_readings_json [DOMAIN_NAME] + 77 columns terminatedUsers mongo 7…" at bounding box center [249, 307] width 455 height 615
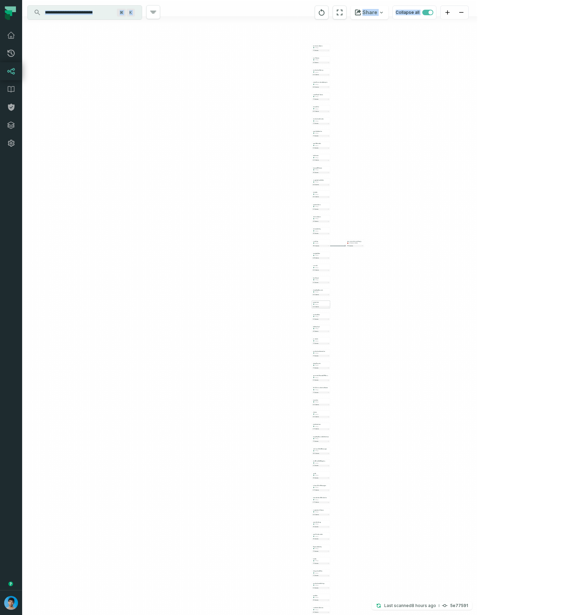
drag, startPoint x: 352, startPoint y: 189, endPoint x: 354, endPoint y: 186, distance: 3.7
click at [354, 186] on div "- user_records_readings_json [DOMAIN_NAME] + 77 columns terminatedUsers mongo 7…" at bounding box center [249, 307] width 455 height 615
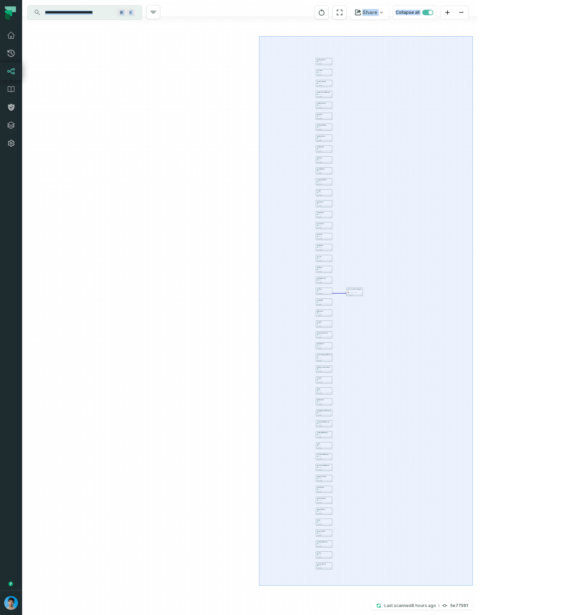
drag, startPoint x: 259, startPoint y: 36, endPoint x: 468, endPoint y: 581, distance: 583.9
click at [470, 584] on div "- user_records_readings_json [DOMAIN_NAME] + 77 columns terminatedUsers mongo 7…" at bounding box center [249, 307] width 455 height 615
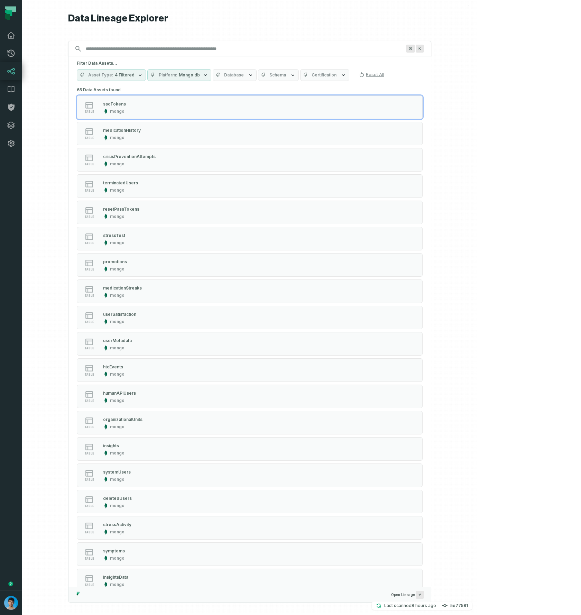
click at [127, 47] on div "⌘ K" at bounding box center [249, 49] width 363 height 16
click at [90, 65] on div at bounding box center [249, 307] width 455 height 615
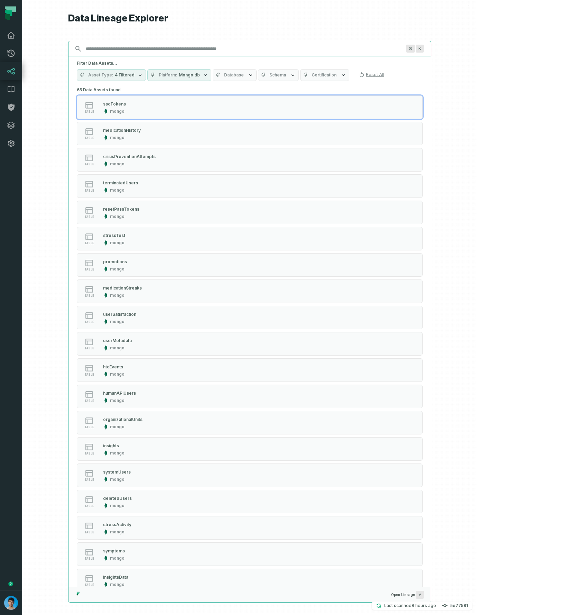
click at [166, 51] on input "Discovery Provider cmdk menu" at bounding box center [244, 48] width 324 height 11
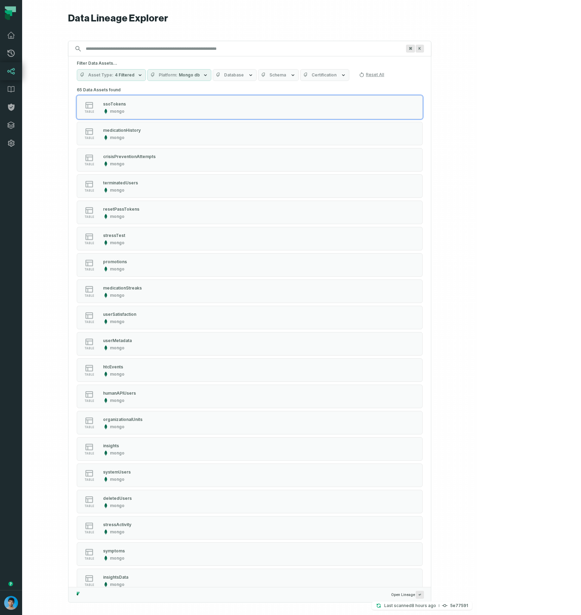
click at [200, 77] on span "Mongo db" at bounding box center [189, 75] width 21 height 6
click at [203, 146] on button "Mongo db" at bounding box center [205, 145] width 6 height 6
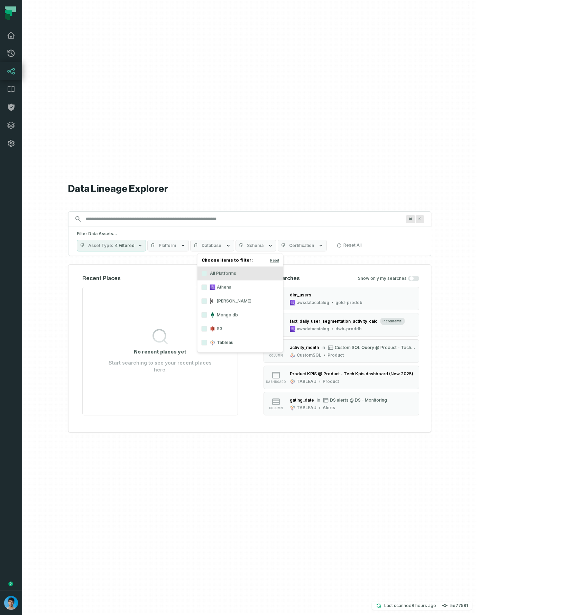
click at [431, 238] on div "Filter Data Assets... Asset Type 4 Filtered Platform Database Schema Certificat…" at bounding box center [249, 241] width 363 height 29
click at [364, 93] on div "Data Lineage Explorer Search for assets across the organization ⌘ K Filter Data…" at bounding box center [249, 307] width 363 height 615
